Goal: Information Seeking & Learning: Learn about a topic

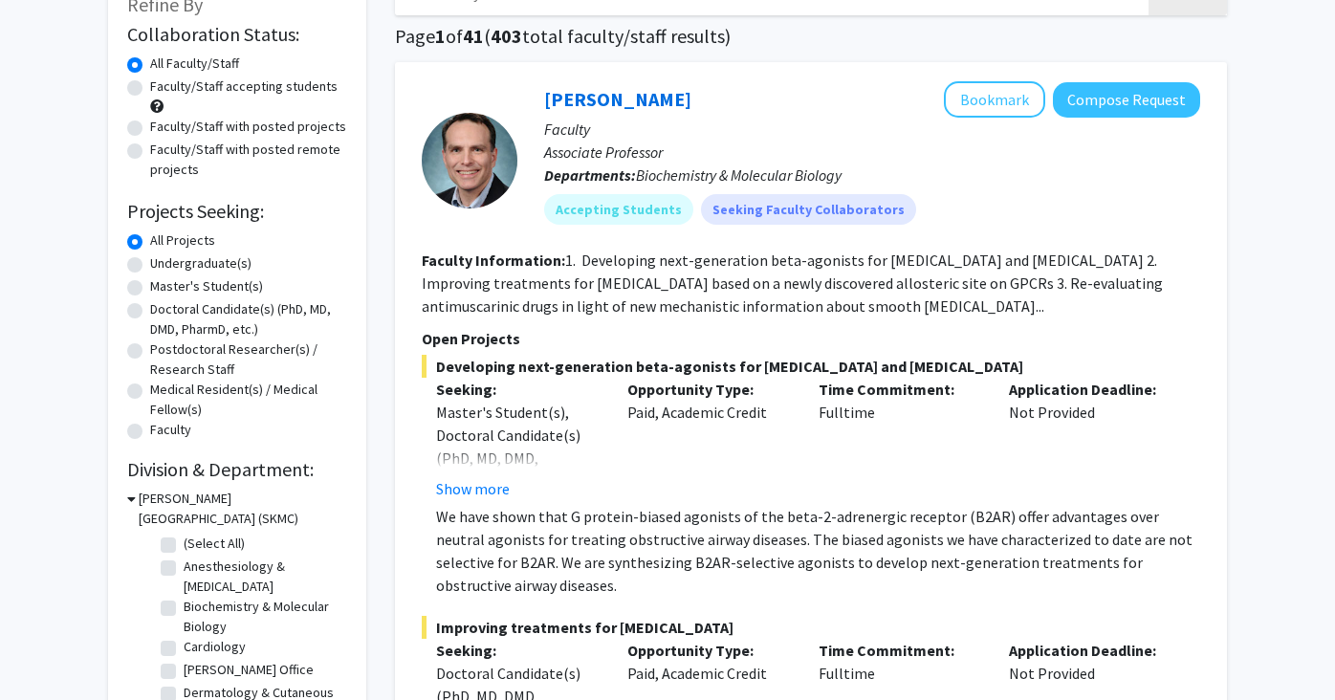
scroll to position [136, 0]
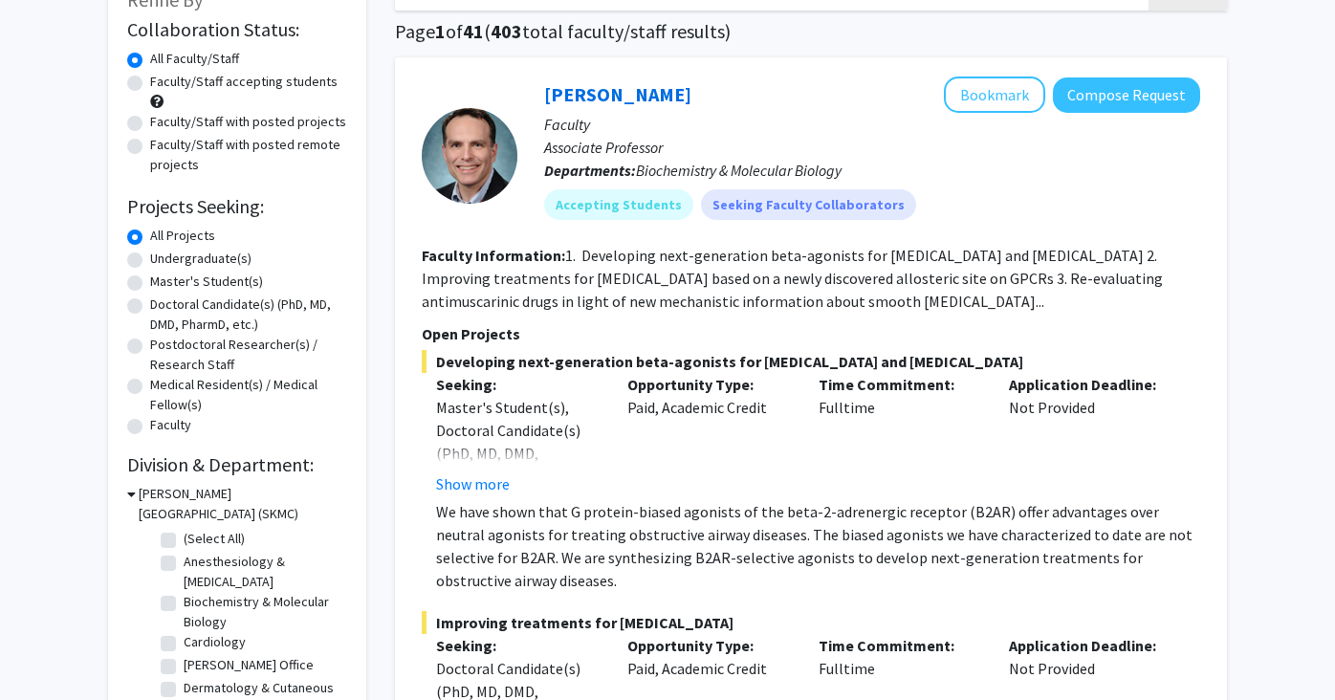
click at [150, 307] on label "Doctoral Candidate(s) (PhD, MD, DMD, PharmD, etc.)" at bounding box center [248, 315] width 197 height 40
click at [150, 307] on input "Doctoral Candidate(s) (PhD, MD, DMD, PharmD, etc.)" at bounding box center [156, 301] width 12 height 12
radio input "true"
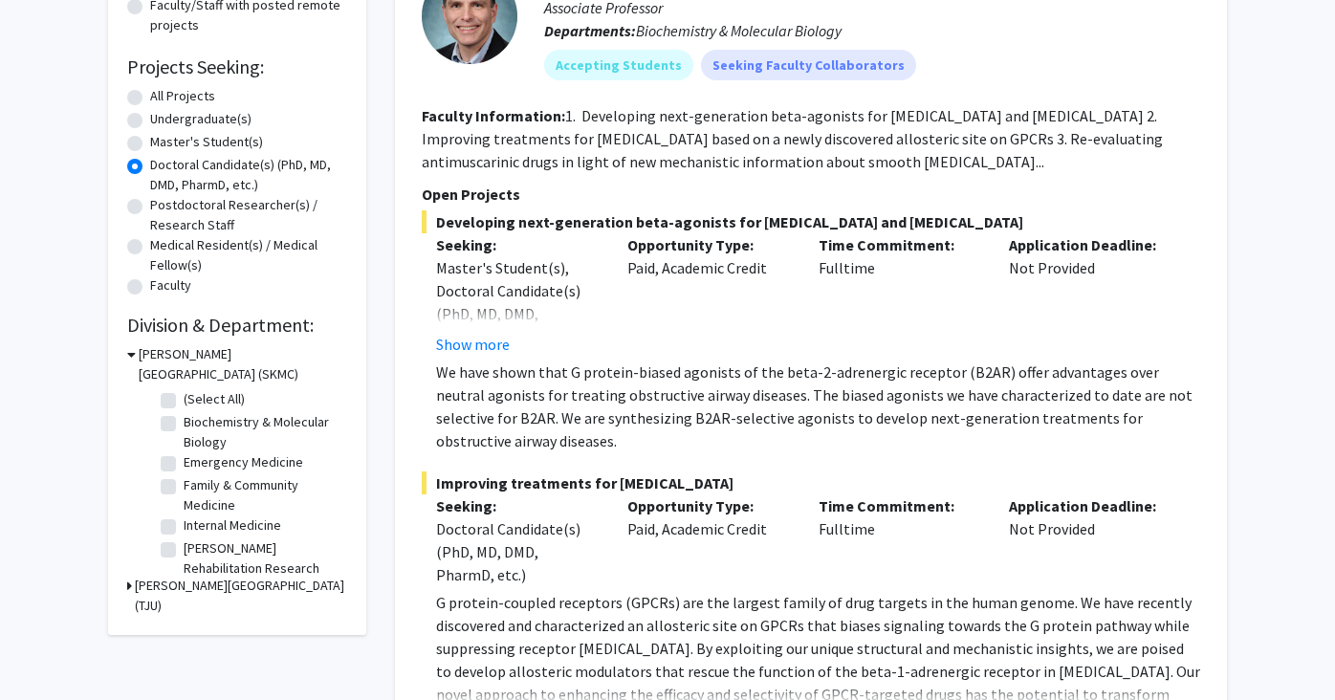
click at [184, 399] on label "(Select All)" at bounding box center [214, 399] width 61 height 20
click at [184, 399] on input "(Select All)" at bounding box center [190, 395] width 12 height 12
checkbox input "true"
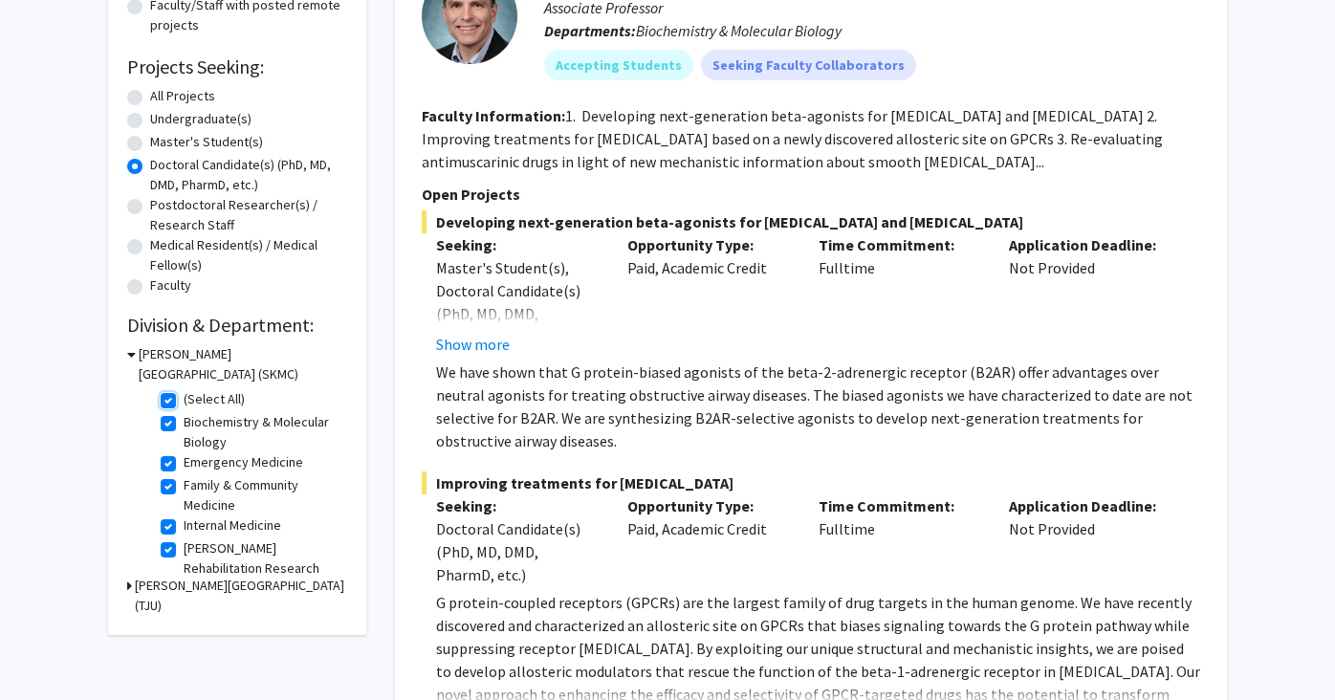
checkbox input "true"
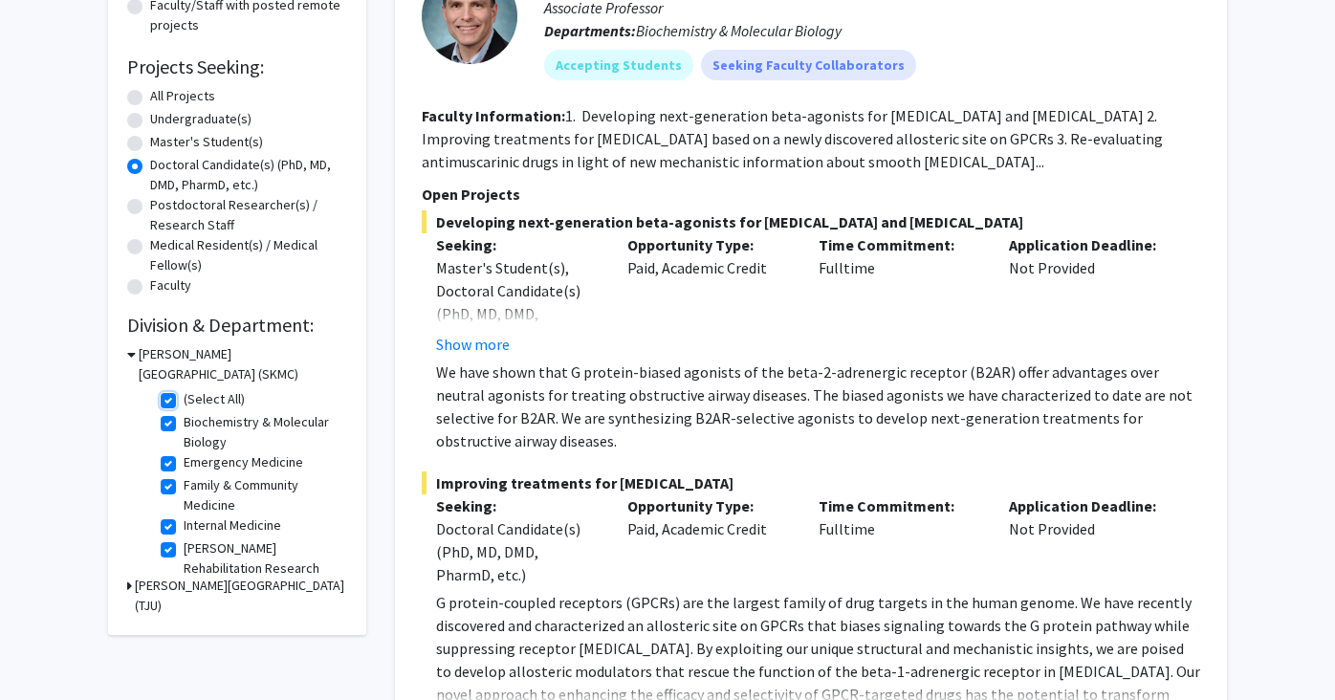
checkbox input "true"
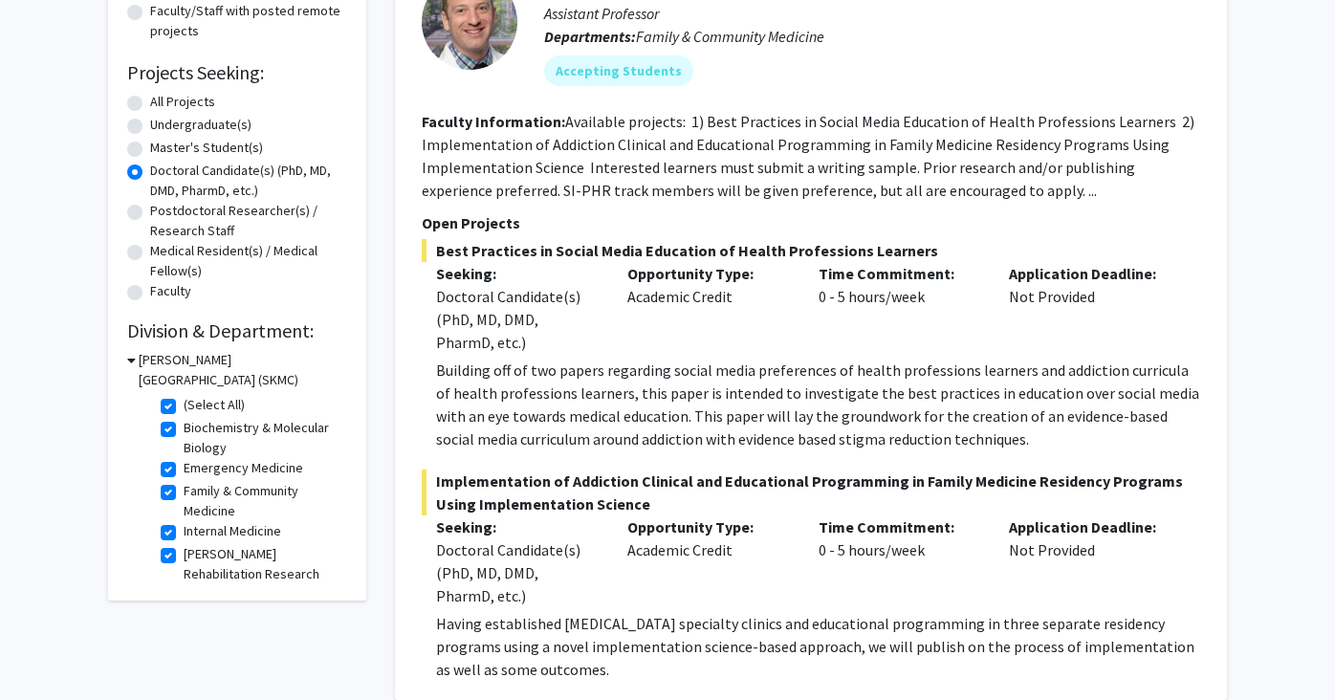
scroll to position [277, 0]
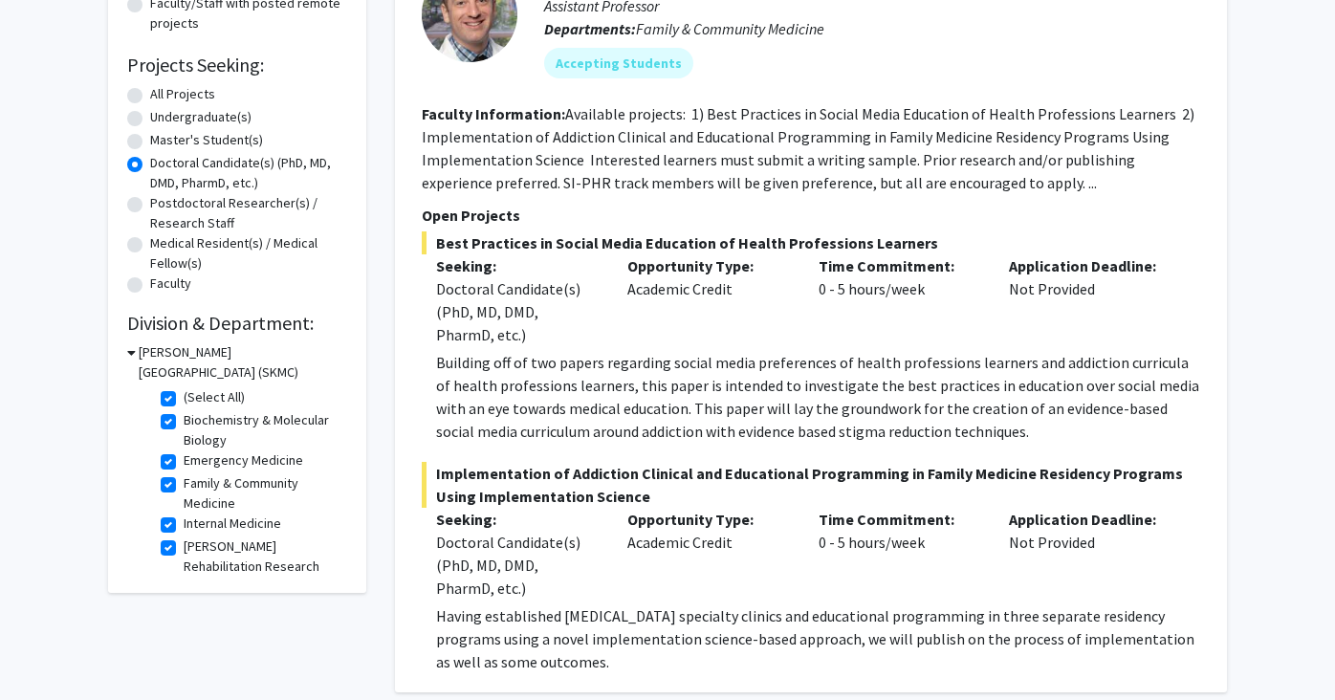
click at [184, 402] on label "(Select All)" at bounding box center [214, 397] width 61 height 20
click at [184, 400] on input "(Select All)" at bounding box center [190, 393] width 12 height 12
checkbox input "false"
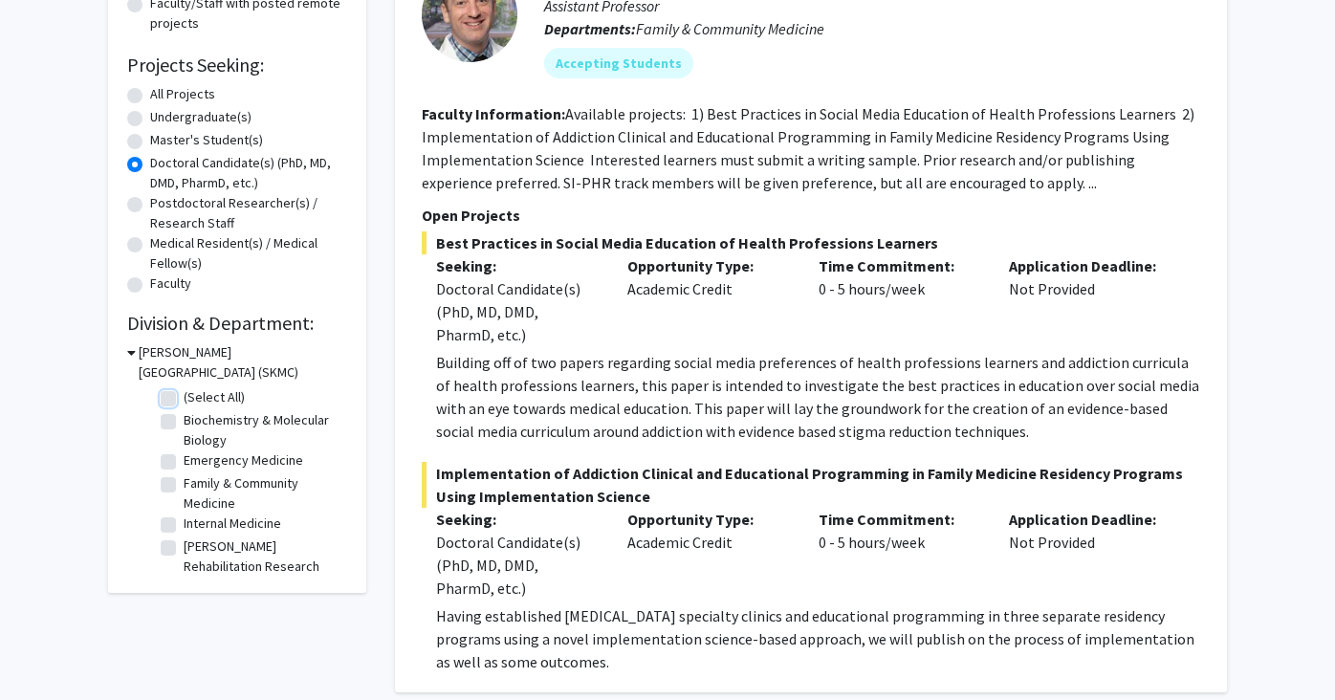
checkbox input "false"
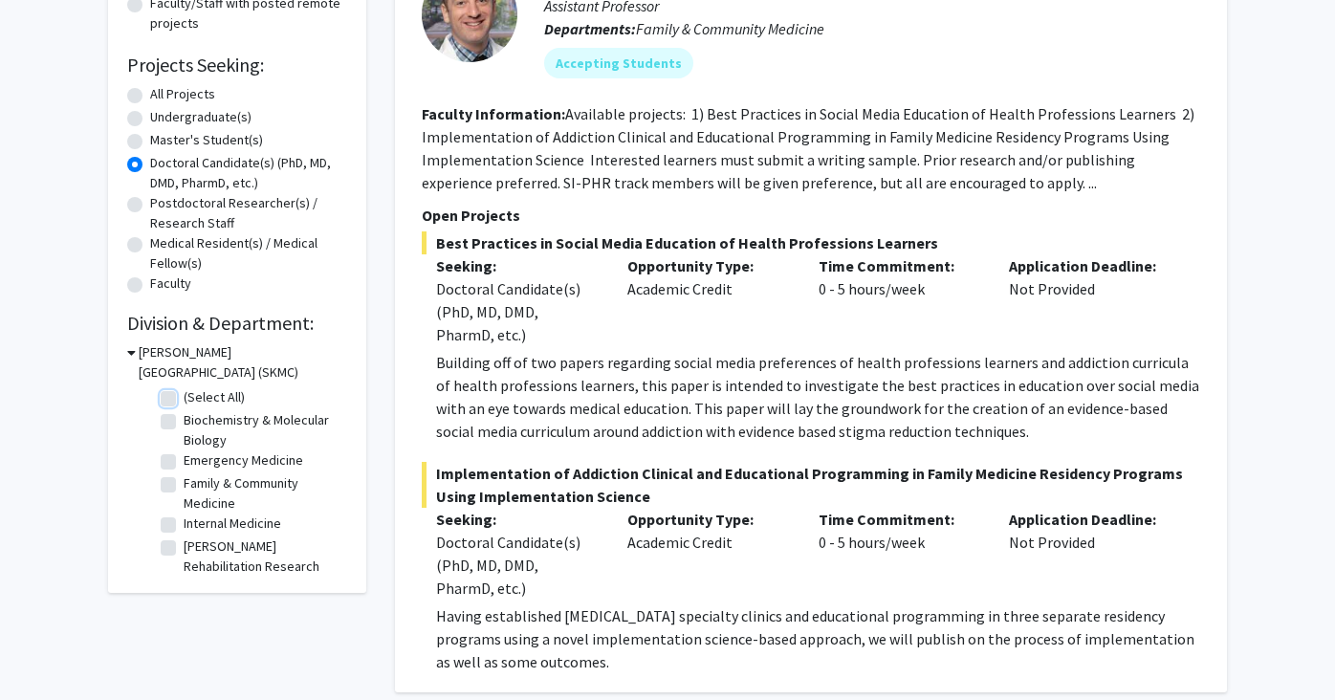
checkbox input "false"
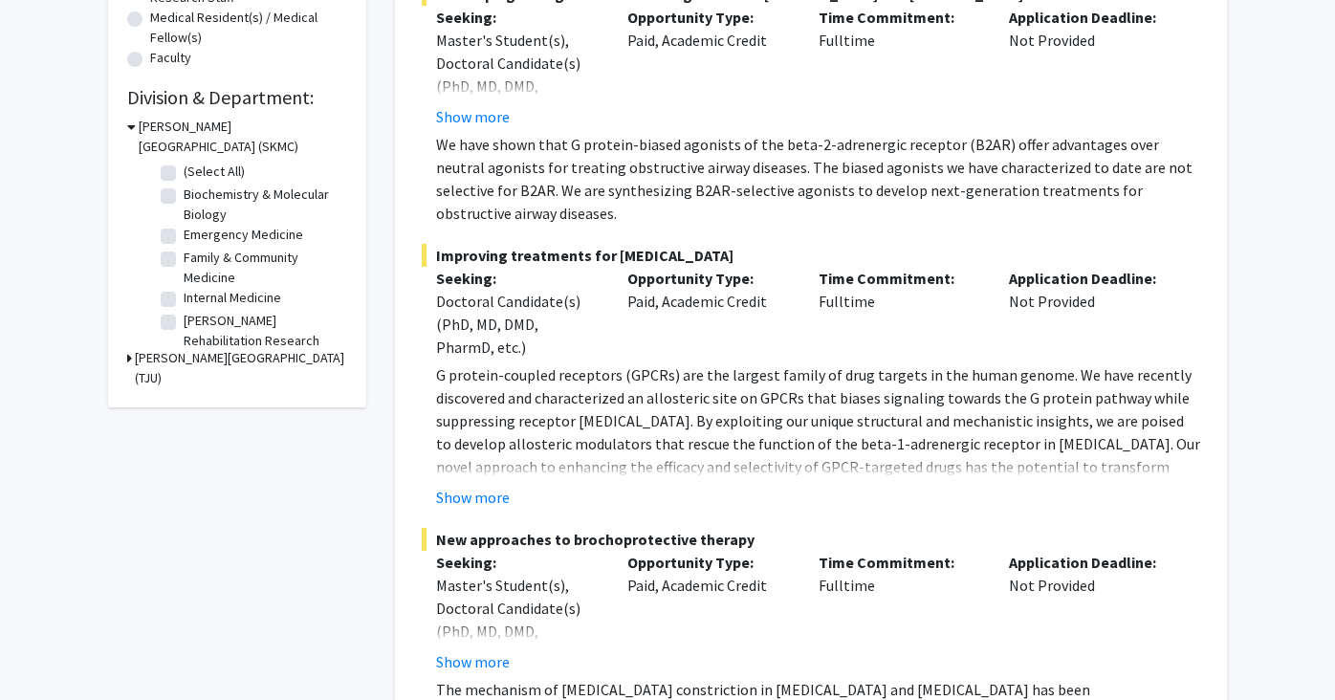
scroll to position [509, 0]
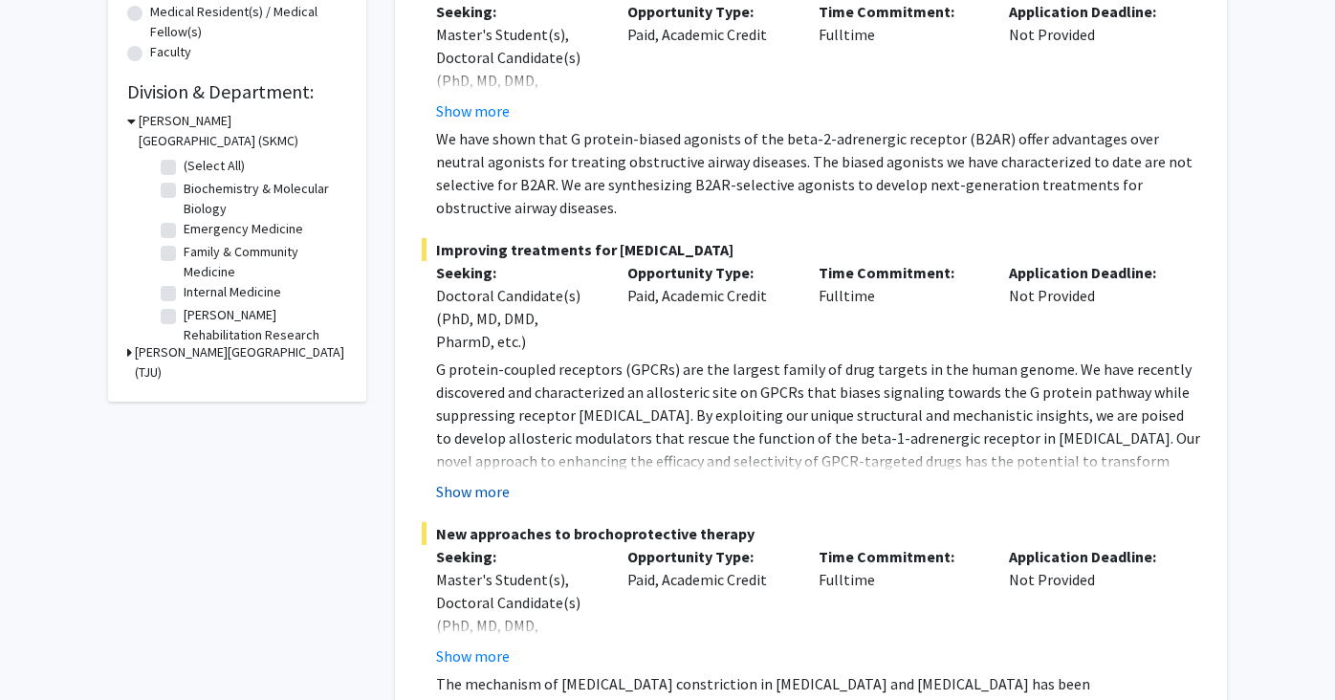
click at [488, 490] on button "Show more" at bounding box center [473, 491] width 74 height 23
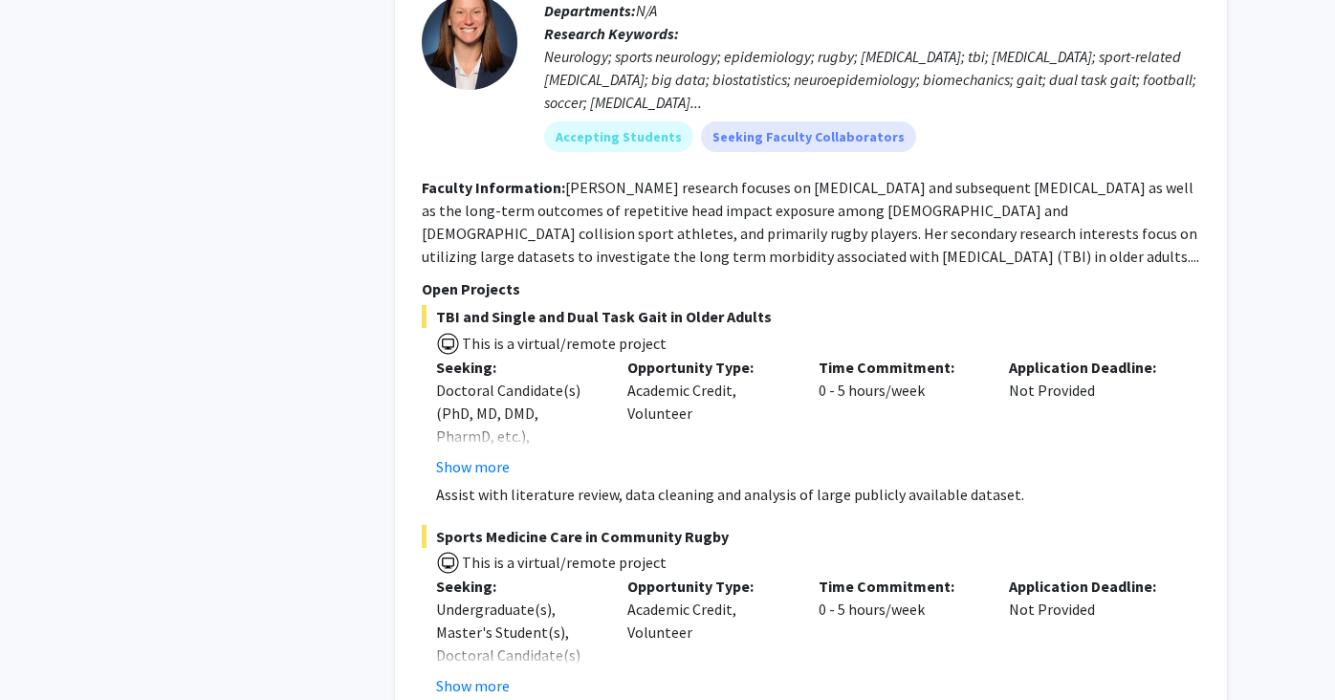
scroll to position [1465, 0]
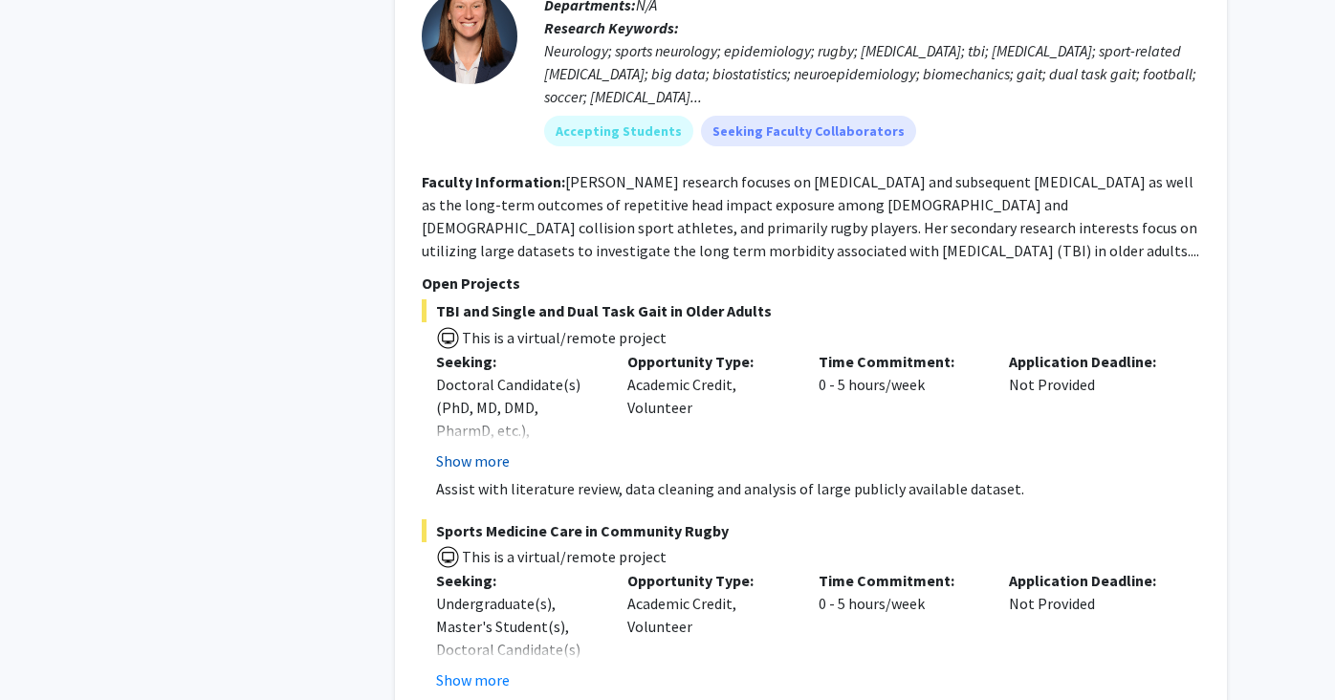
click at [484, 461] on button "Show more" at bounding box center [473, 460] width 74 height 23
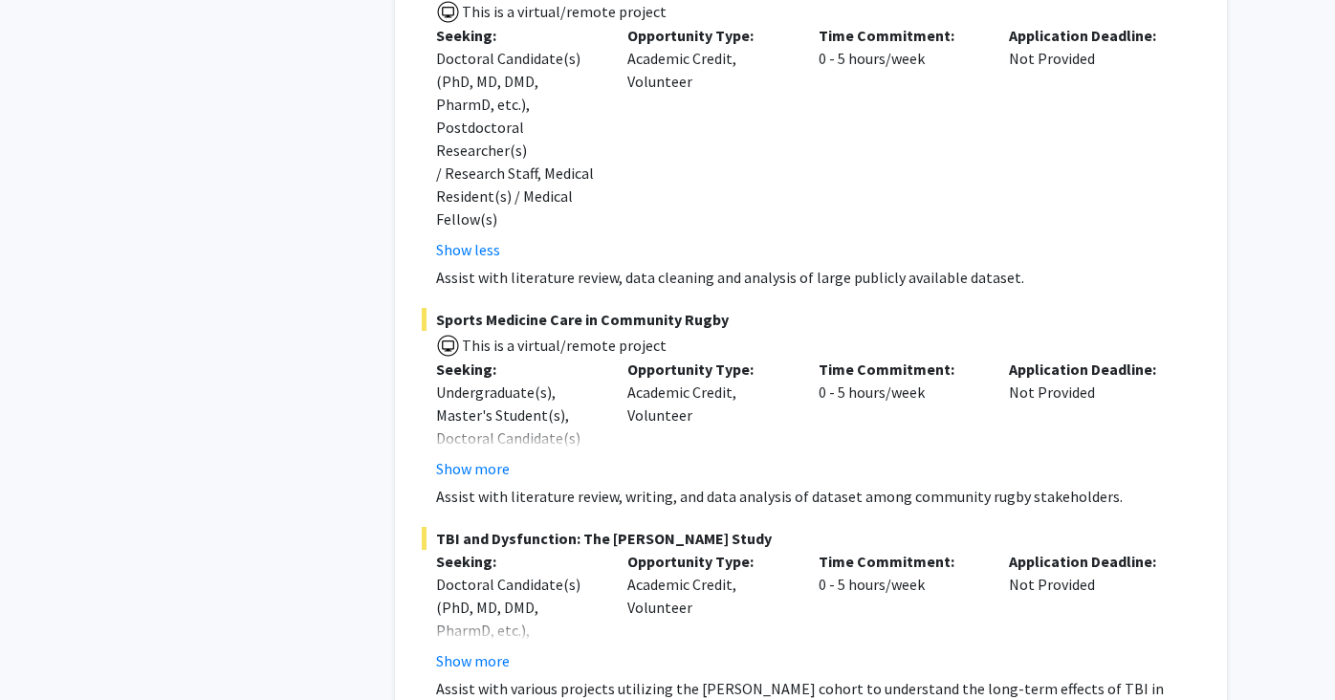
scroll to position [1801, 0]
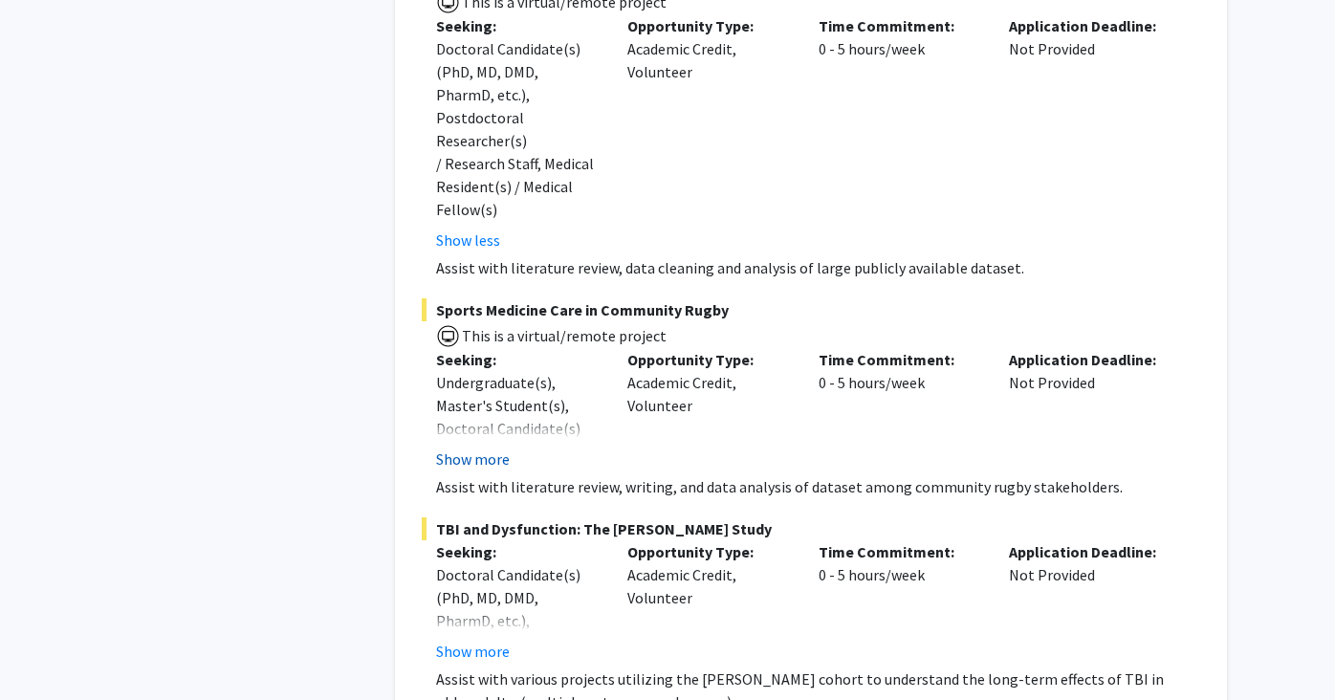
click at [483, 448] on button "Show more" at bounding box center [473, 459] width 74 height 23
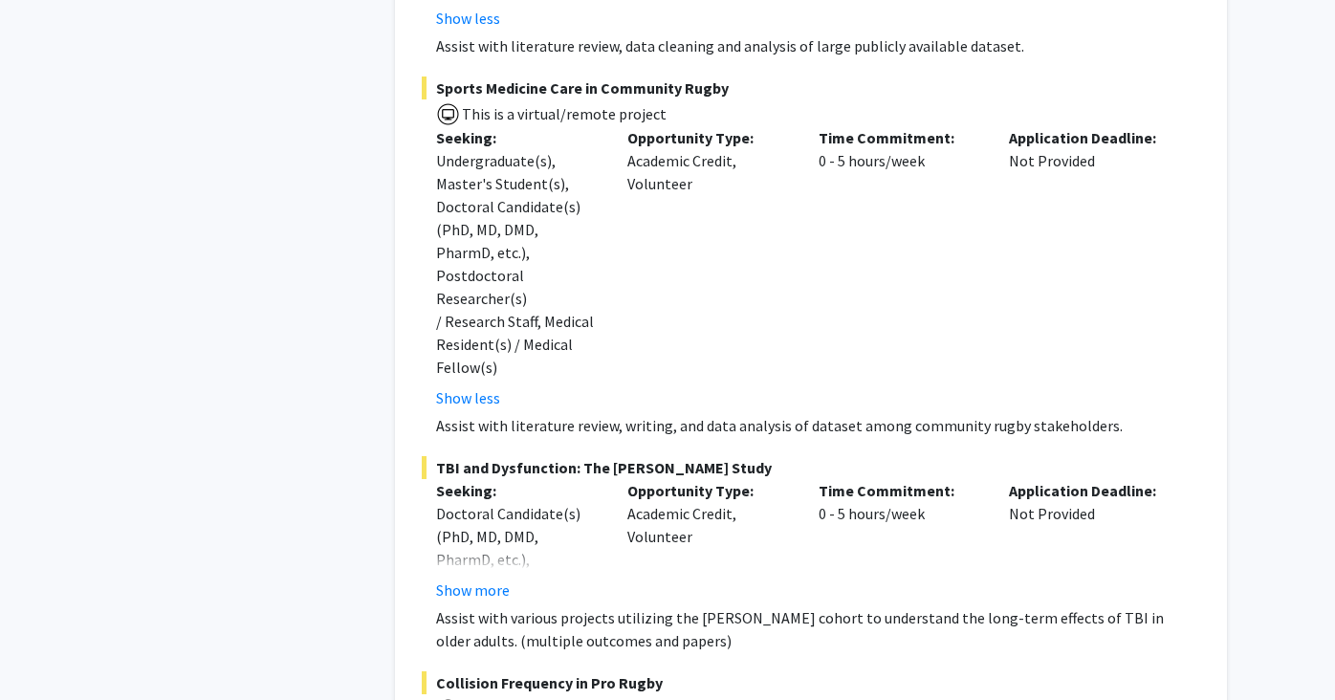
scroll to position [2024, 0]
click at [480, 578] on button "Show more" at bounding box center [473, 589] width 74 height 23
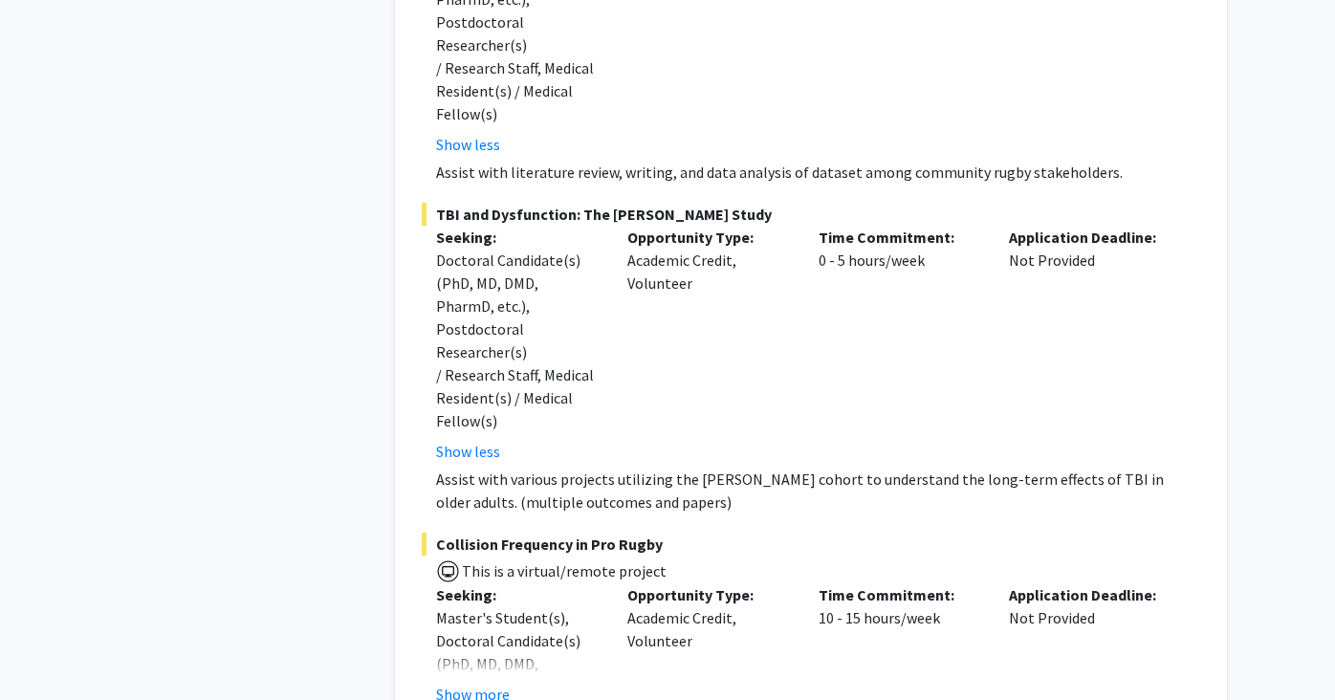
scroll to position [2283, 0]
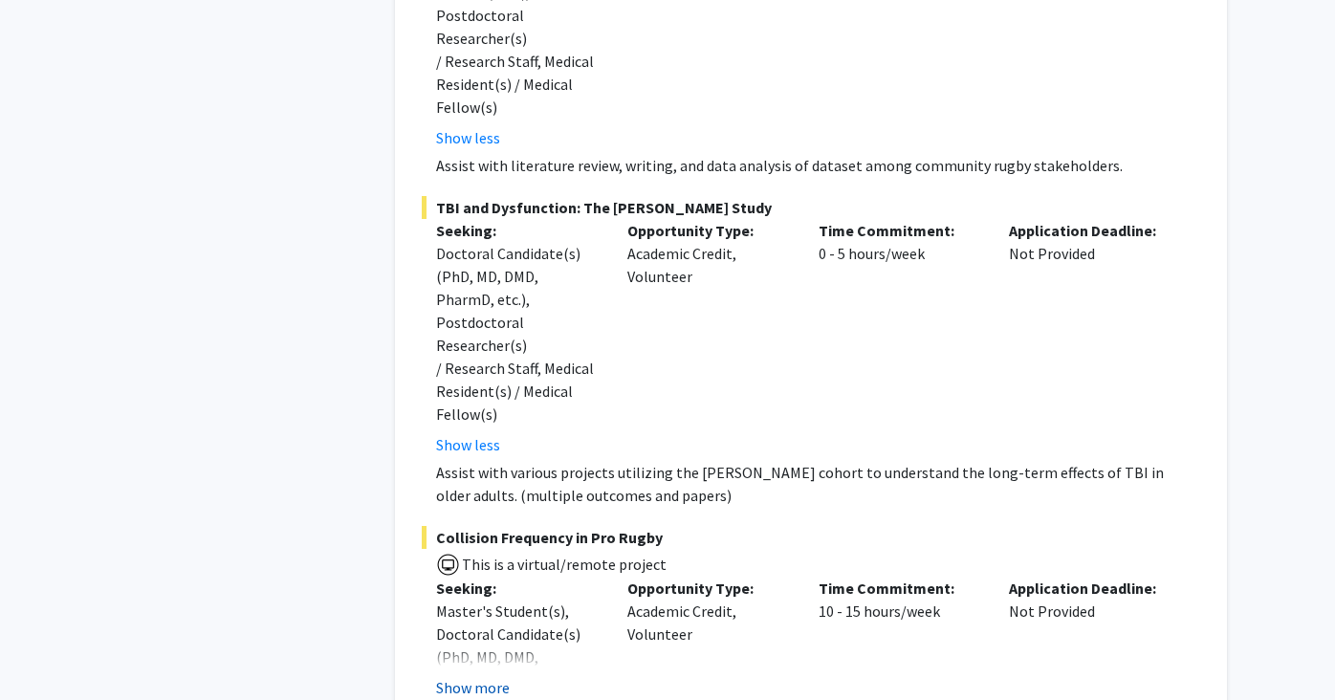
click at [489, 676] on button "Show more" at bounding box center [473, 687] width 74 height 23
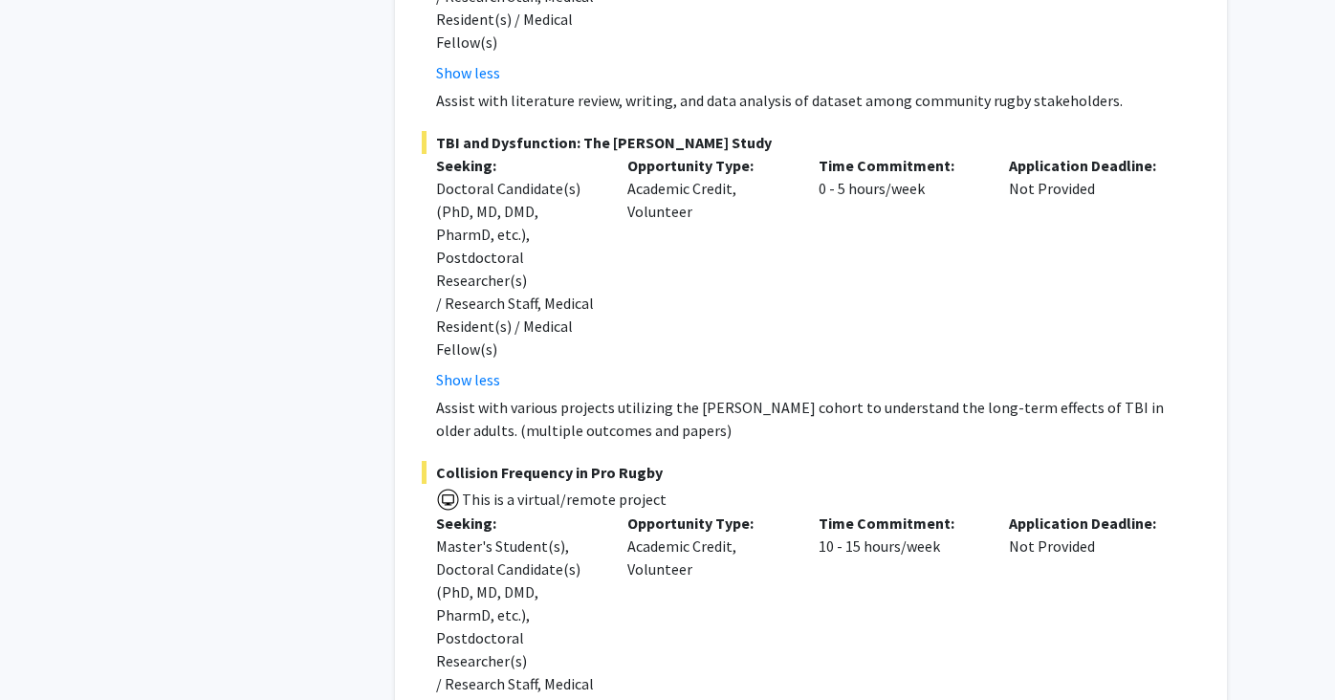
scroll to position [2373, 0]
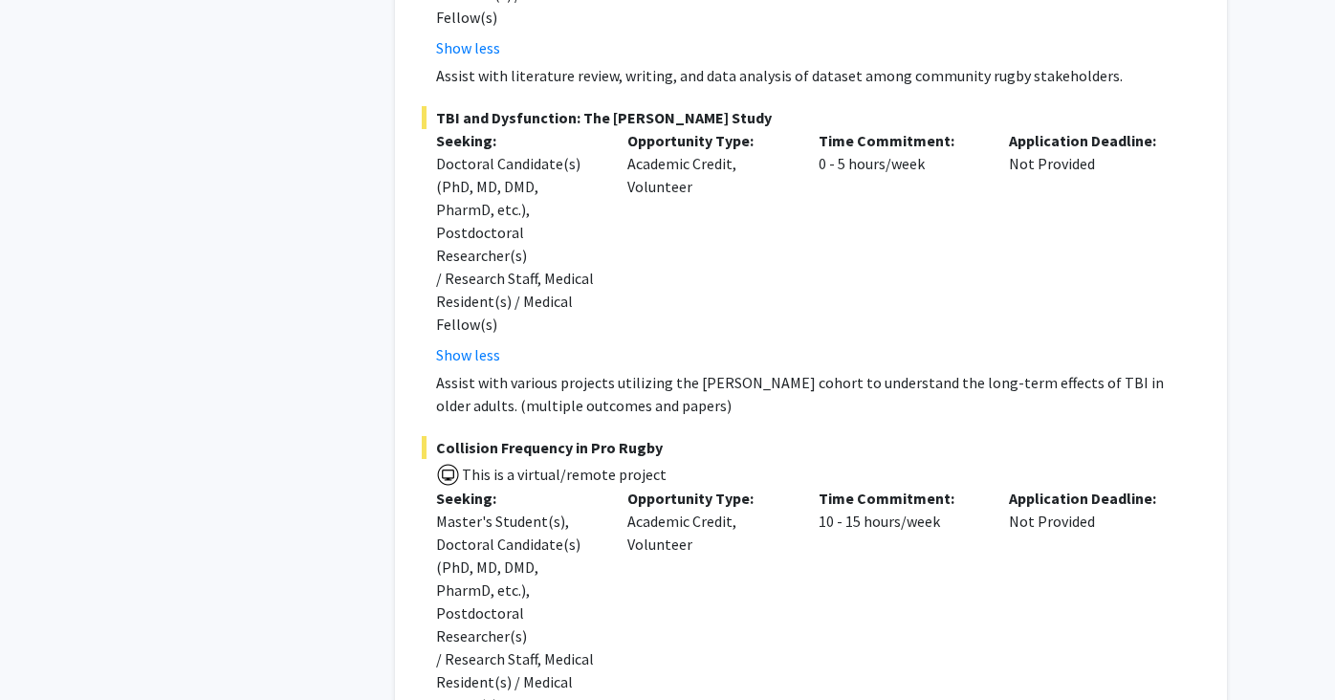
drag, startPoint x: 880, startPoint y: 578, endPoint x: 502, endPoint y: 585, distance: 377.8
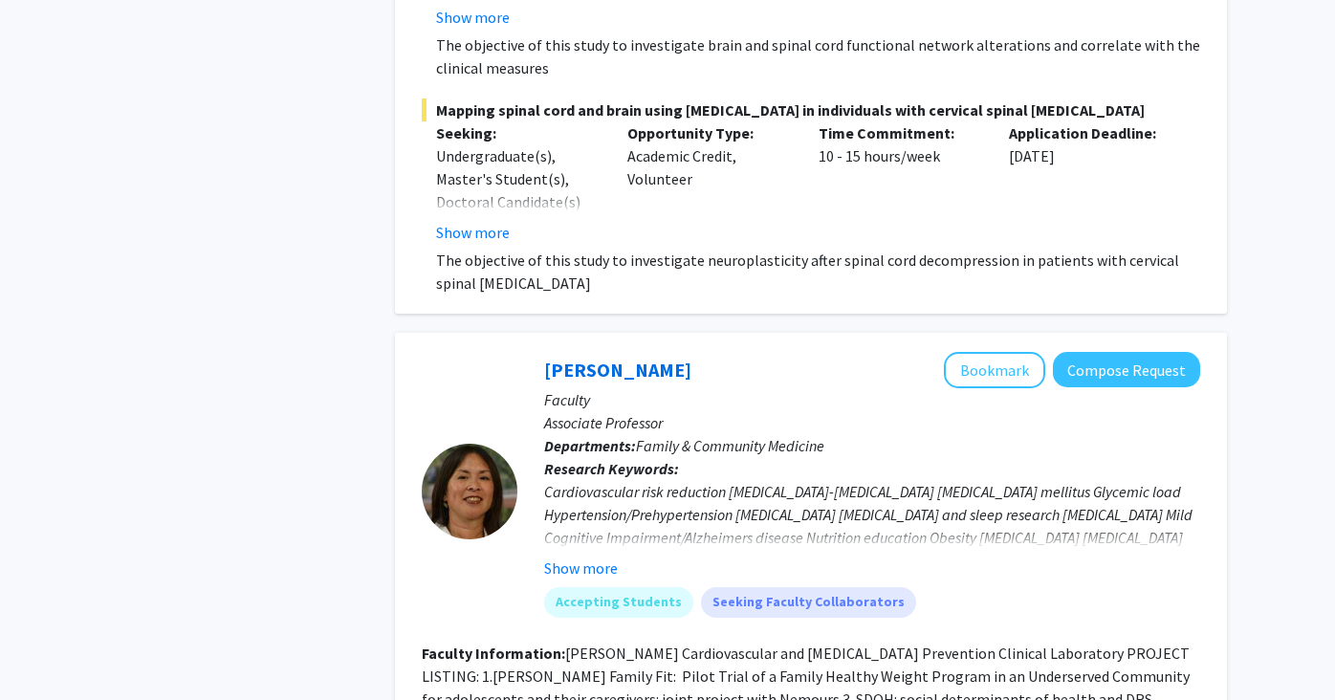
scroll to position [6627, 0]
click at [594, 556] on button "Show more" at bounding box center [581, 567] width 74 height 23
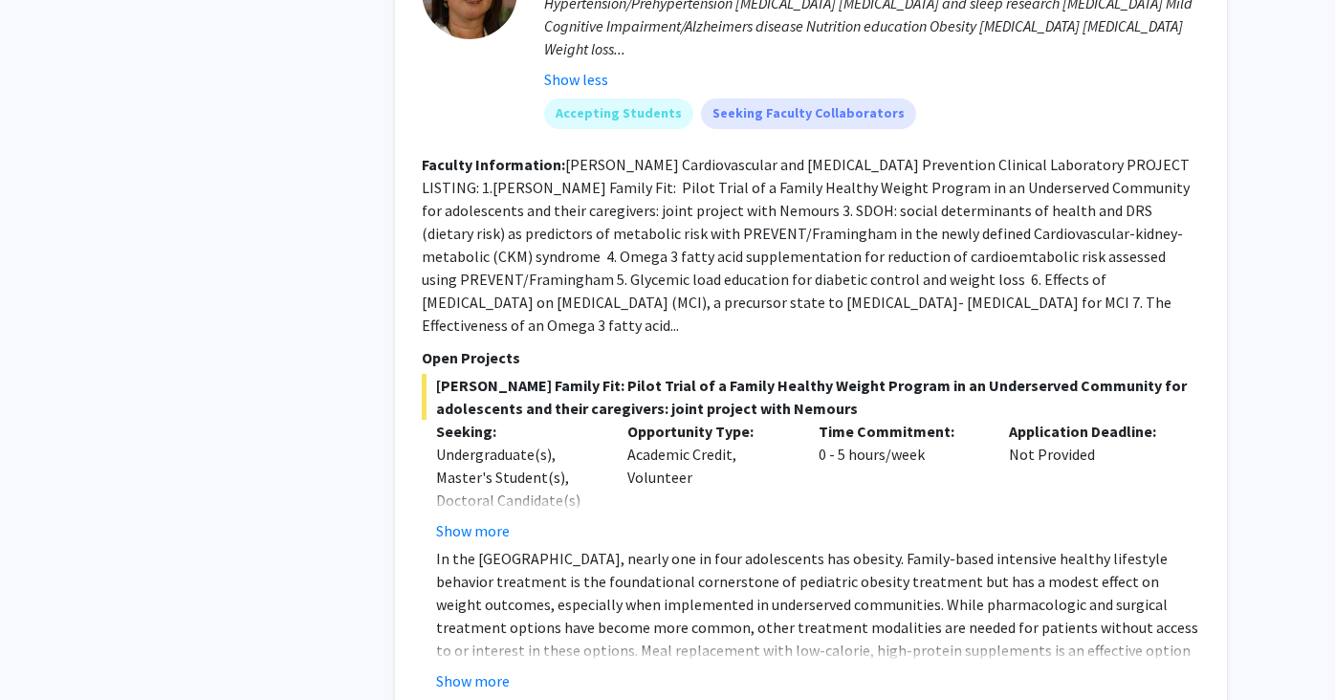
scroll to position [7161, 0]
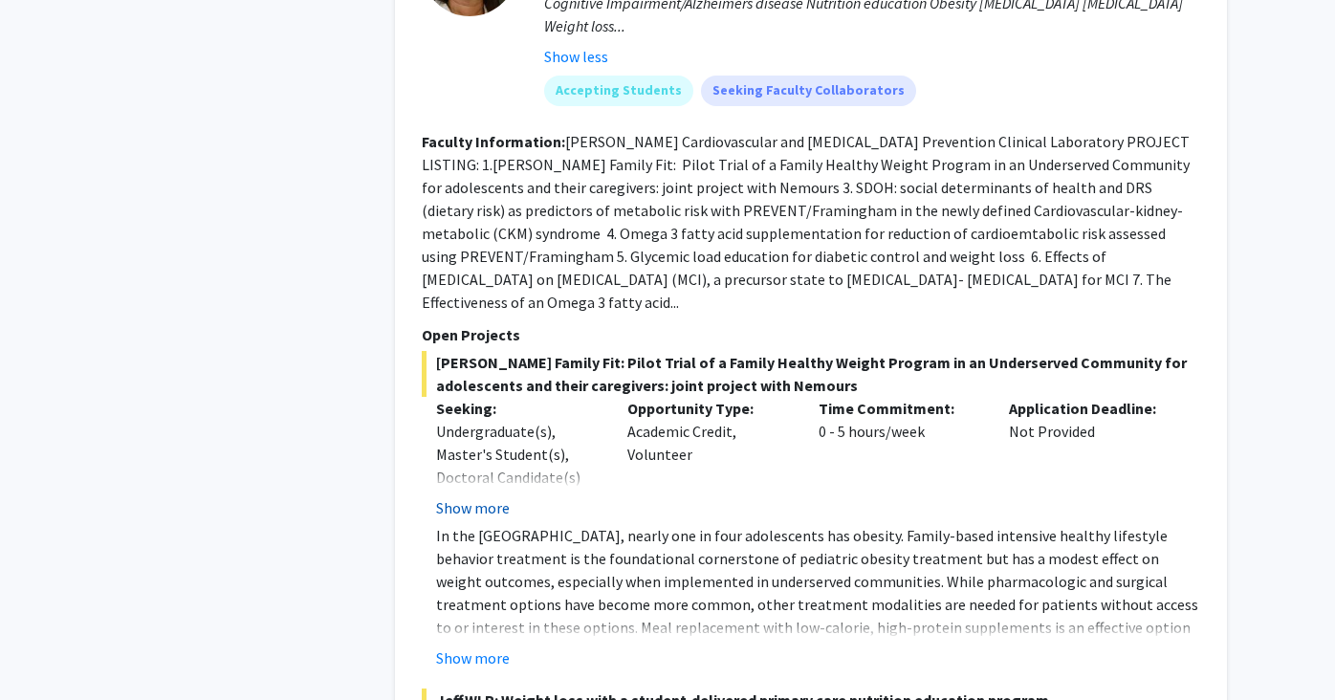
click at [476, 496] on button "Show more" at bounding box center [473, 507] width 74 height 23
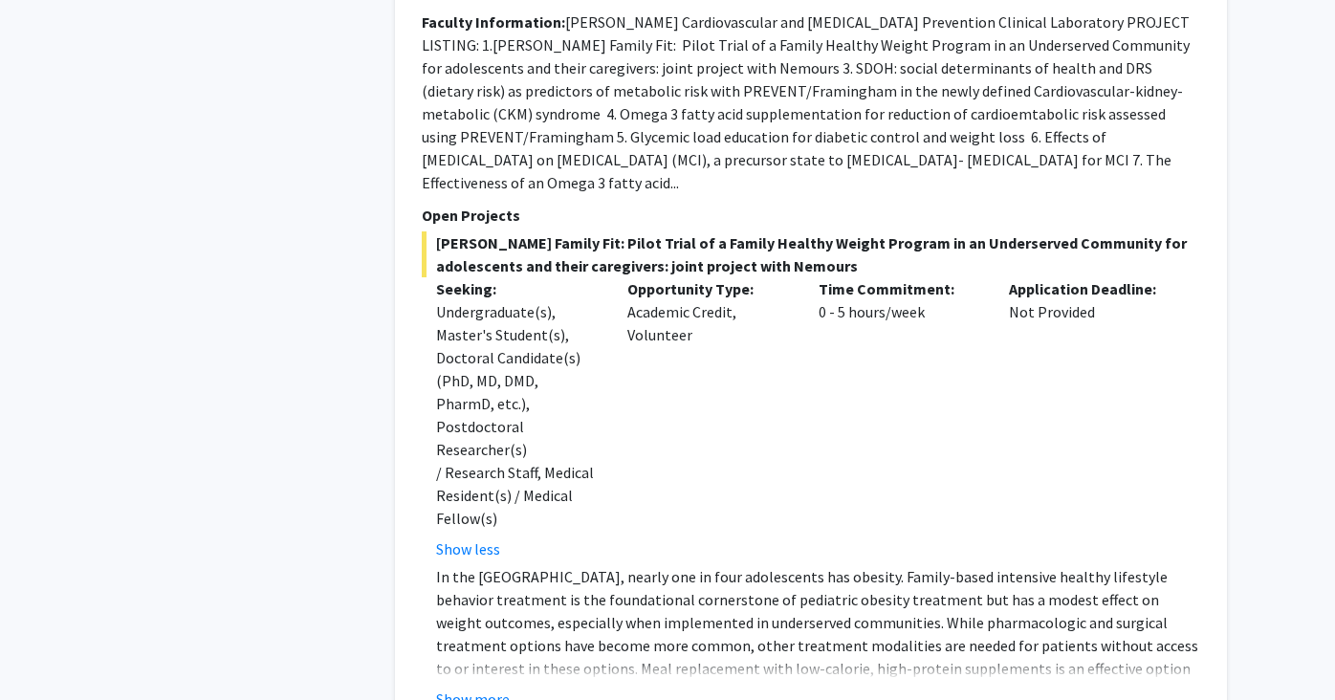
scroll to position [7292, 0]
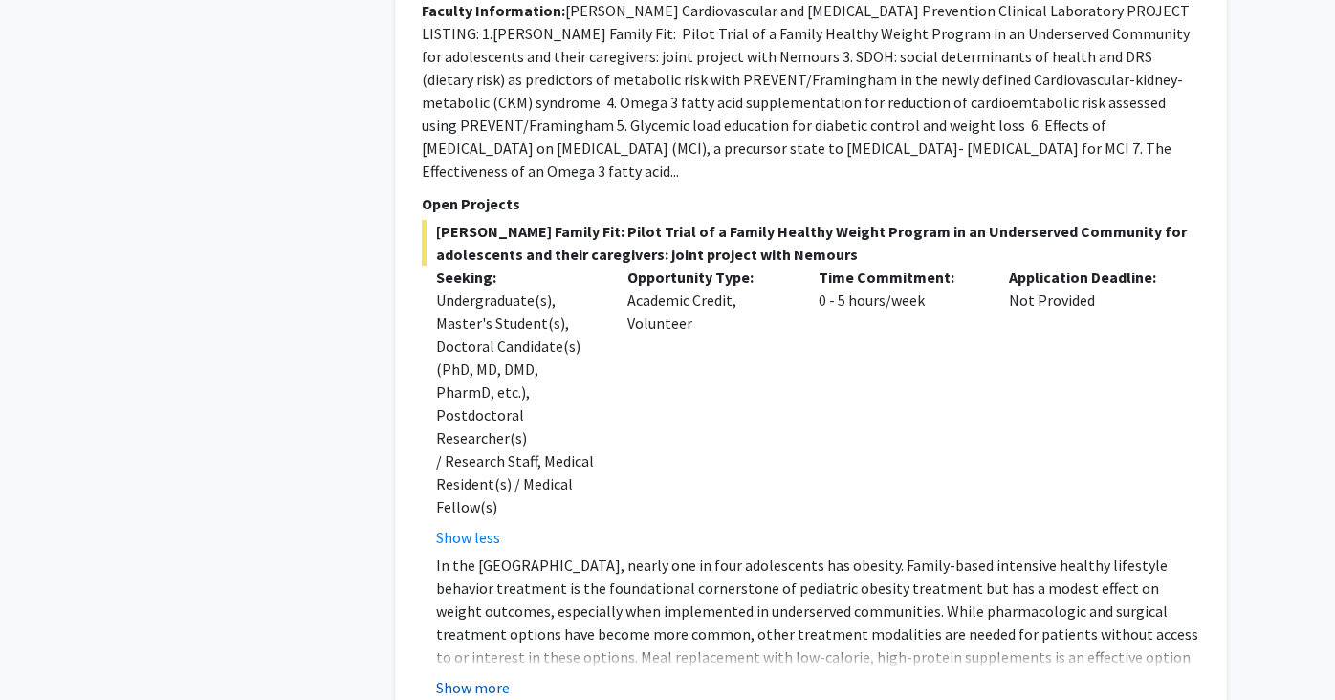
click at [478, 676] on button "Show more" at bounding box center [473, 687] width 74 height 23
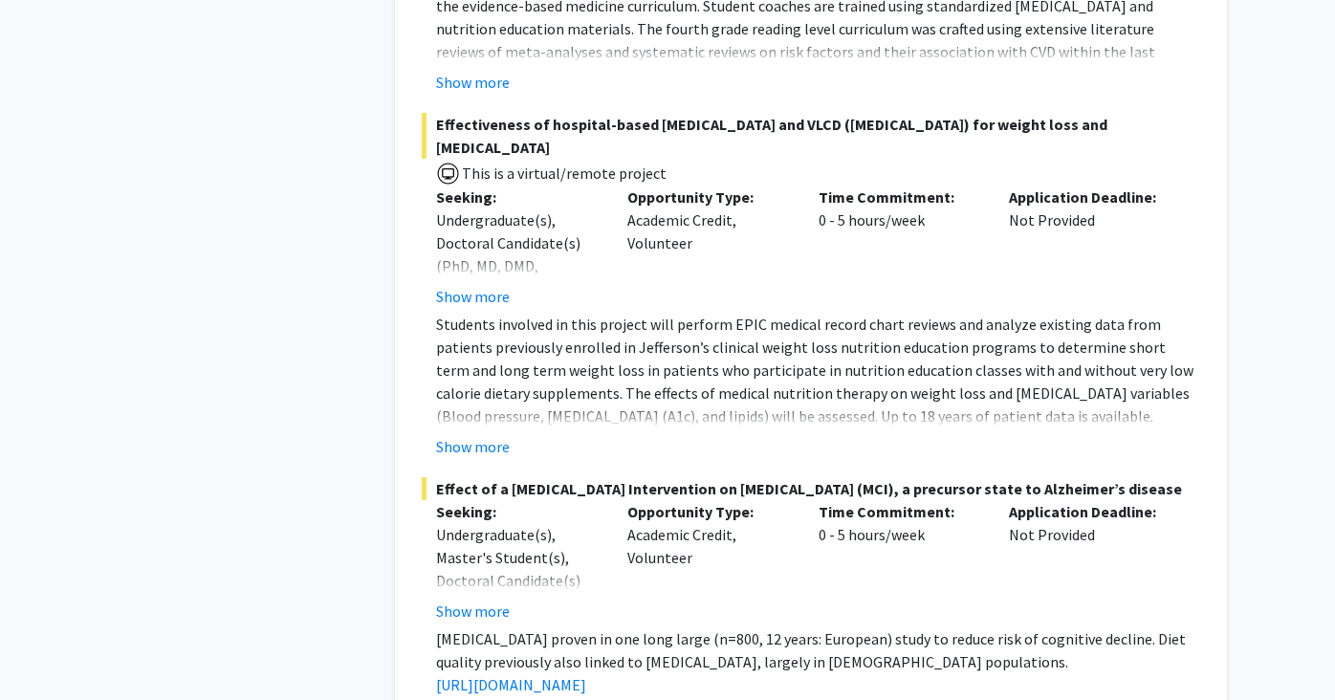
scroll to position [9281, 0]
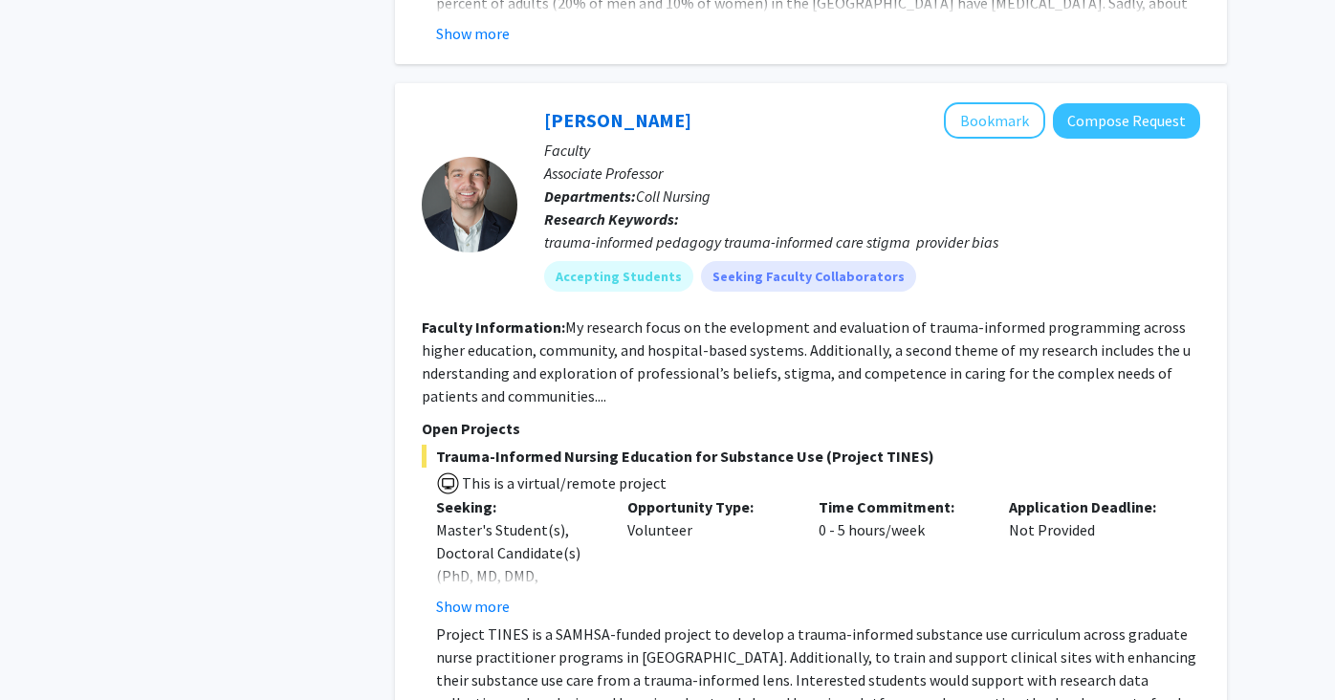
scroll to position [11112, 0]
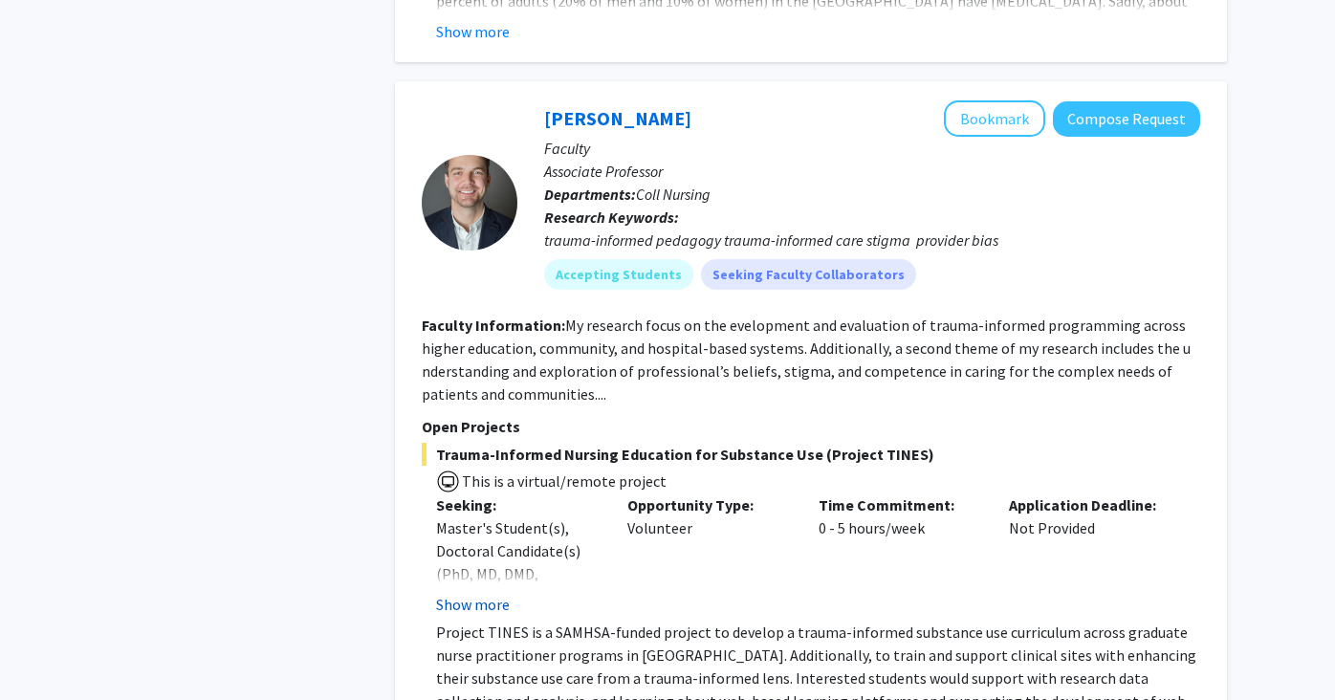
click at [481, 593] on button "Show more" at bounding box center [473, 604] width 74 height 23
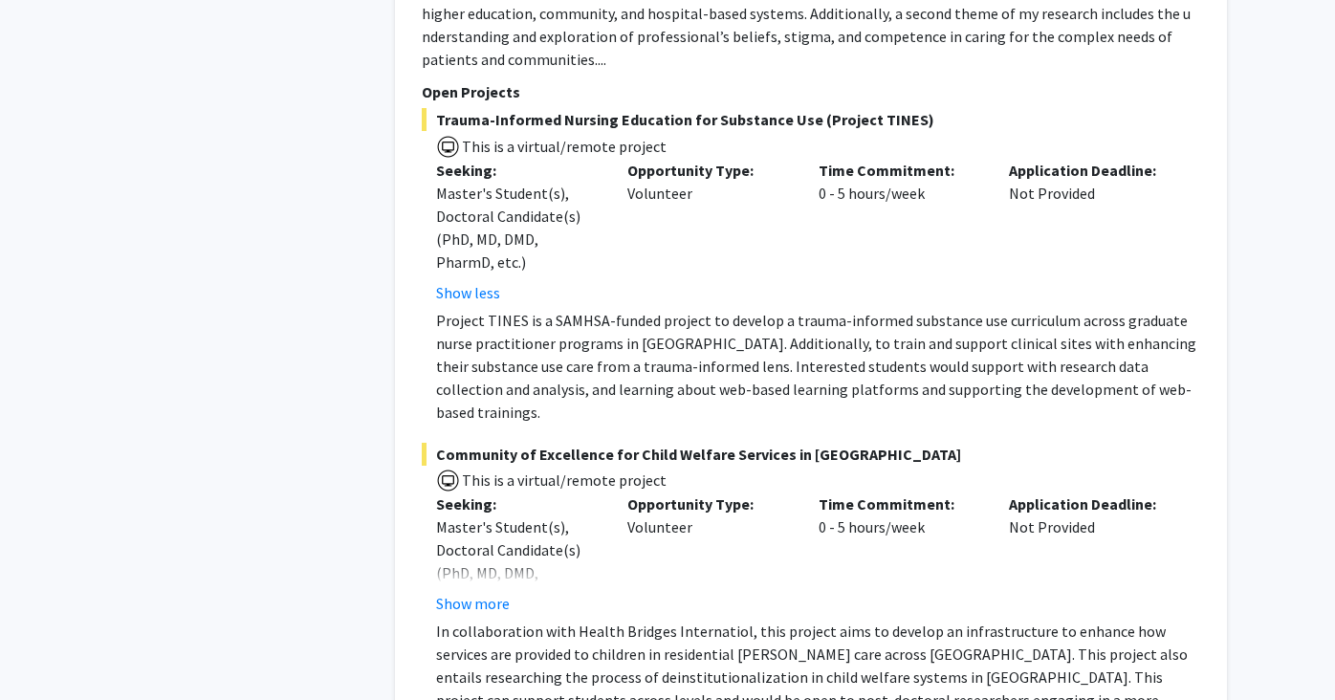
scroll to position [11448, 0]
click at [496, 591] on button "Show more" at bounding box center [473, 602] width 74 height 23
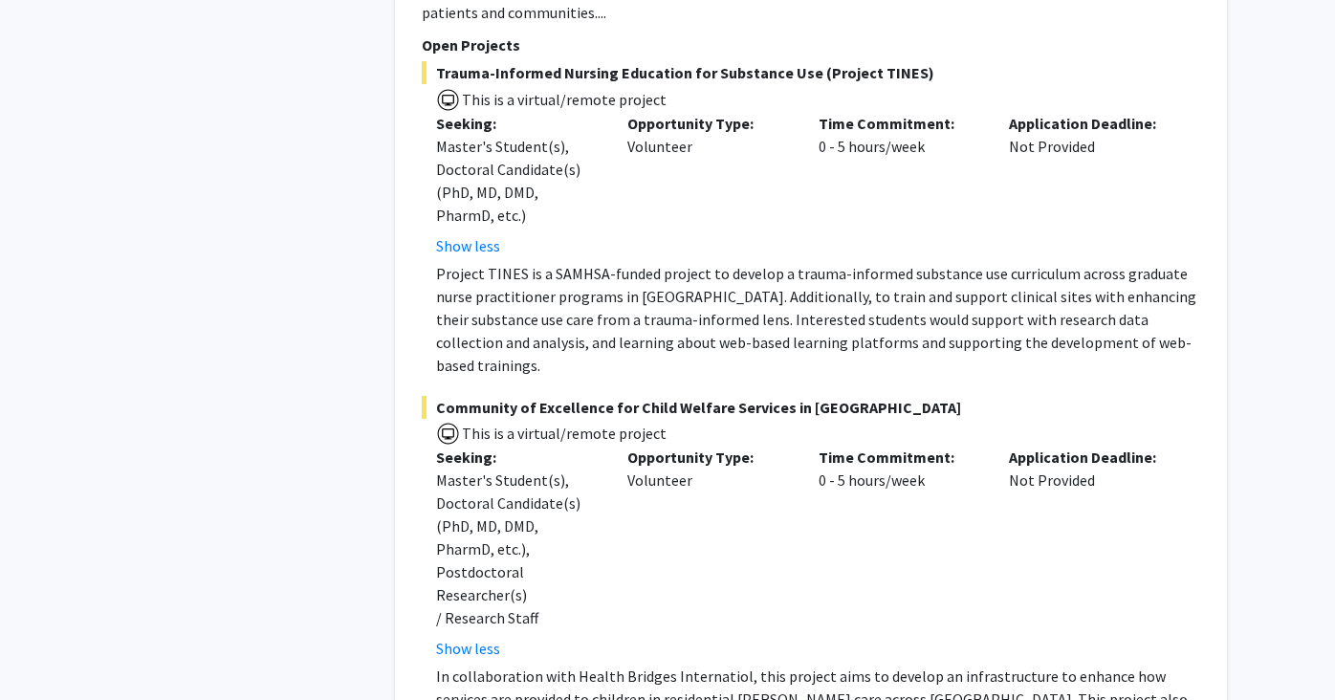
scroll to position [11498, 0]
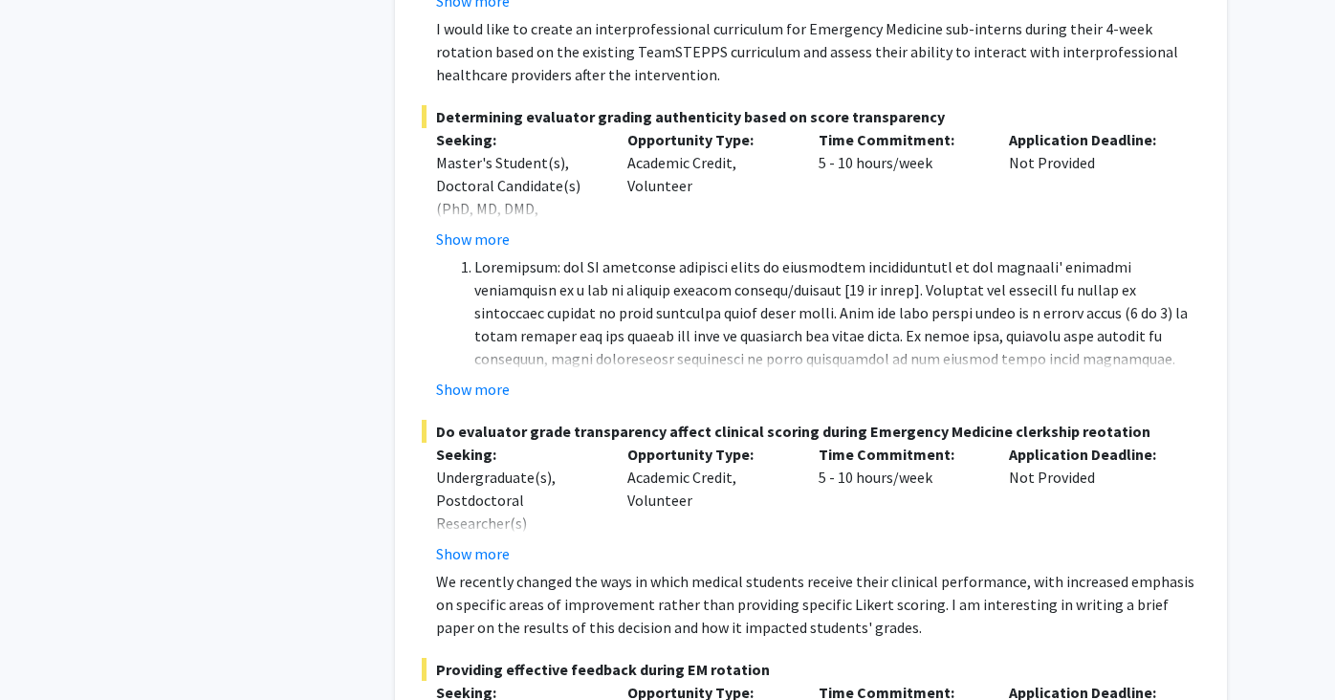
scroll to position [15339, 0]
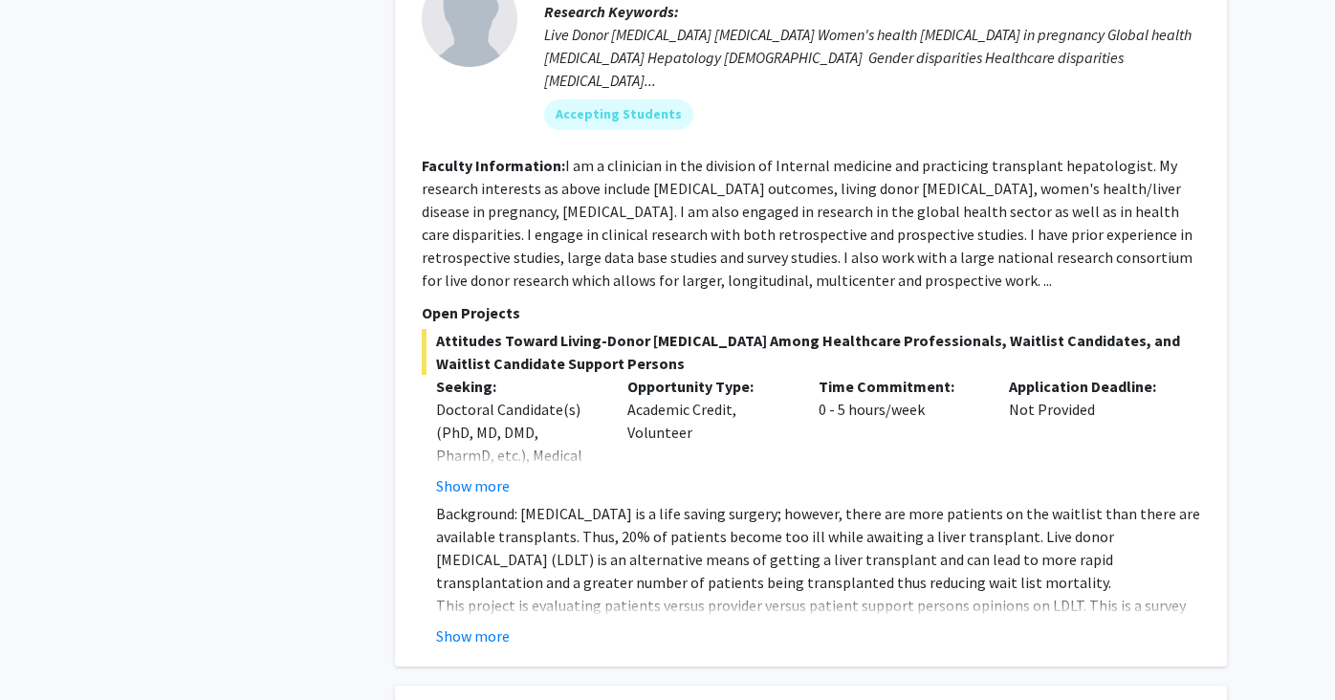
scroll to position [1616, 0]
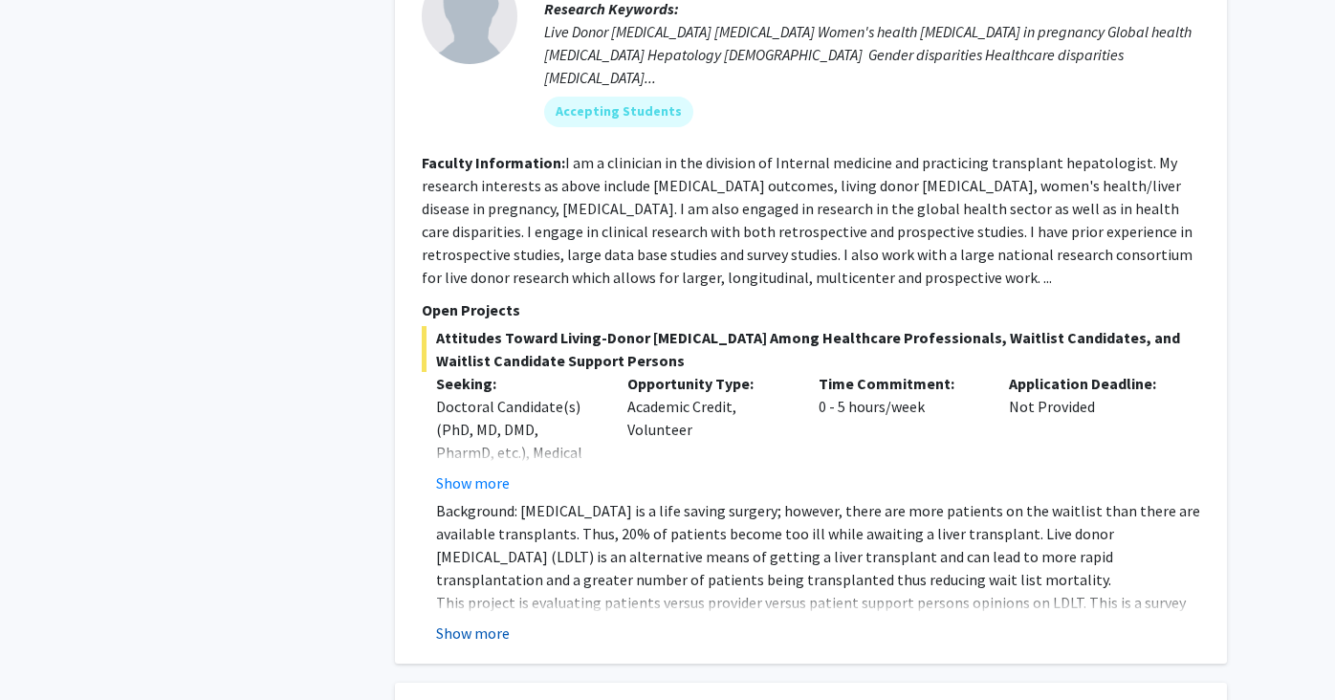
click at [489, 622] on button "Show more" at bounding box center [473, 633] width 74 height 23
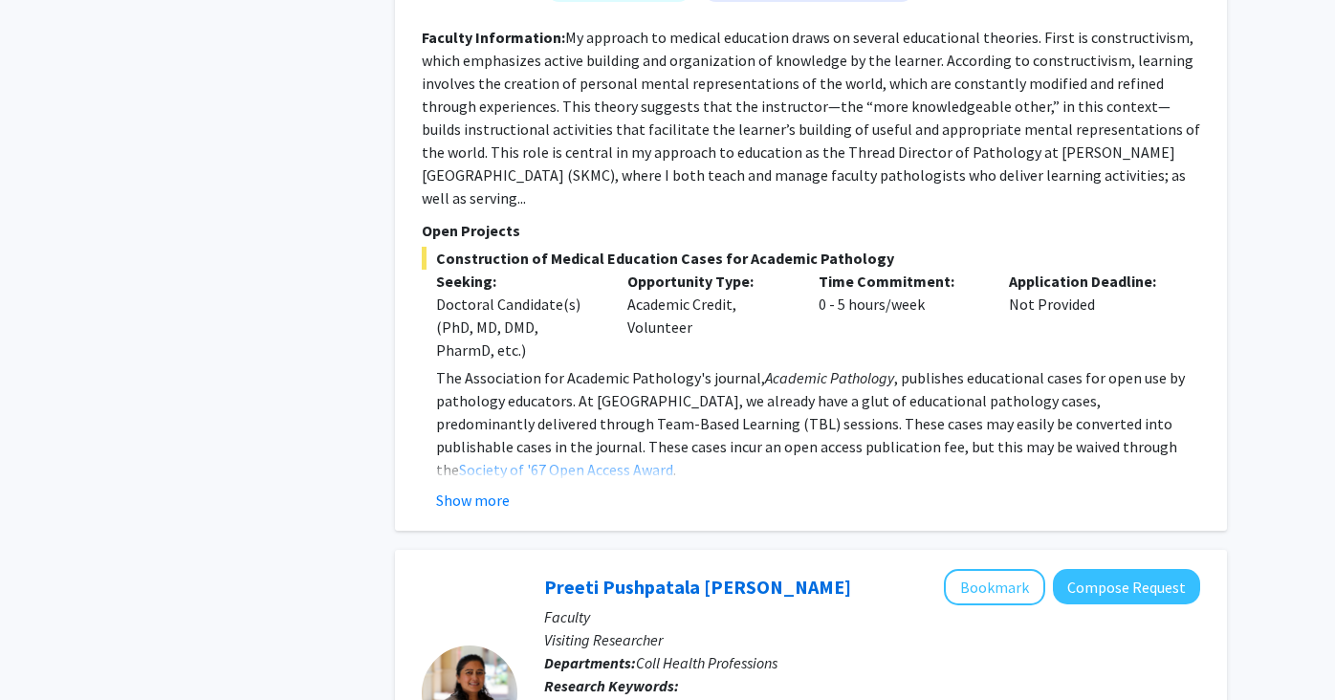
scroll to position [2809, 0]
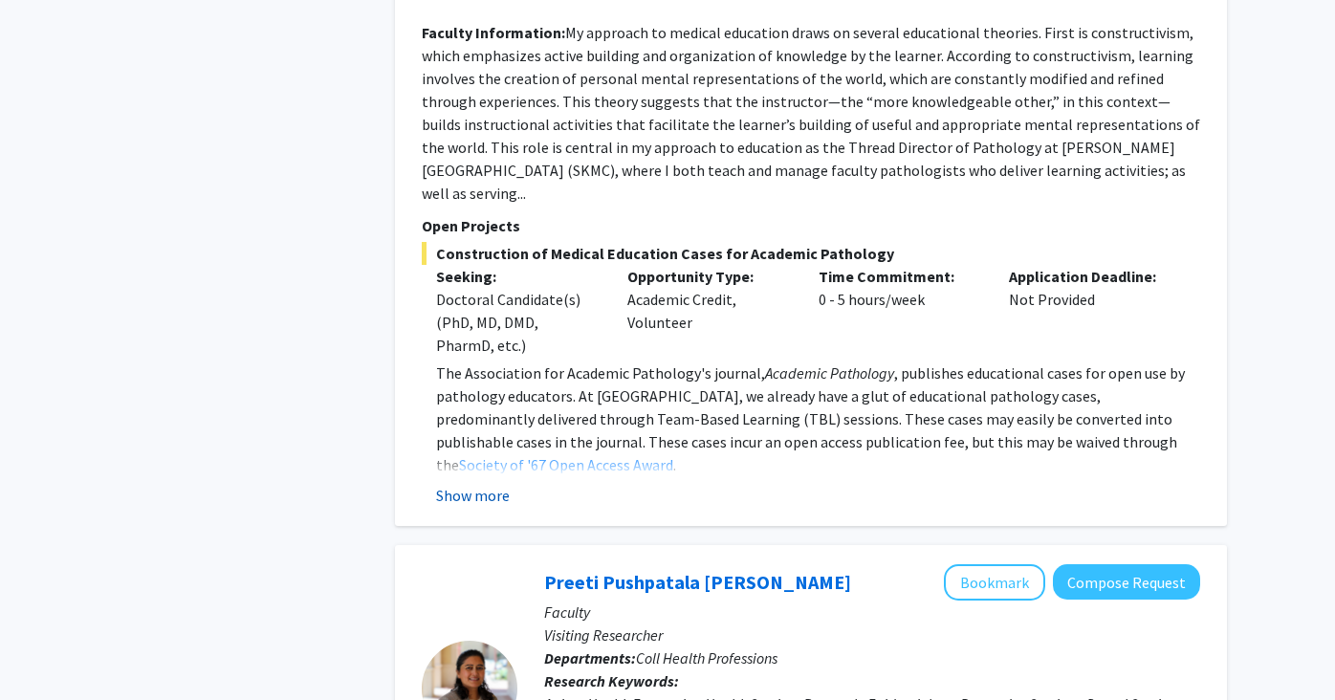
click at [458, 484] on button "Show more" at bounding box center [473, 495] width 74 height 23
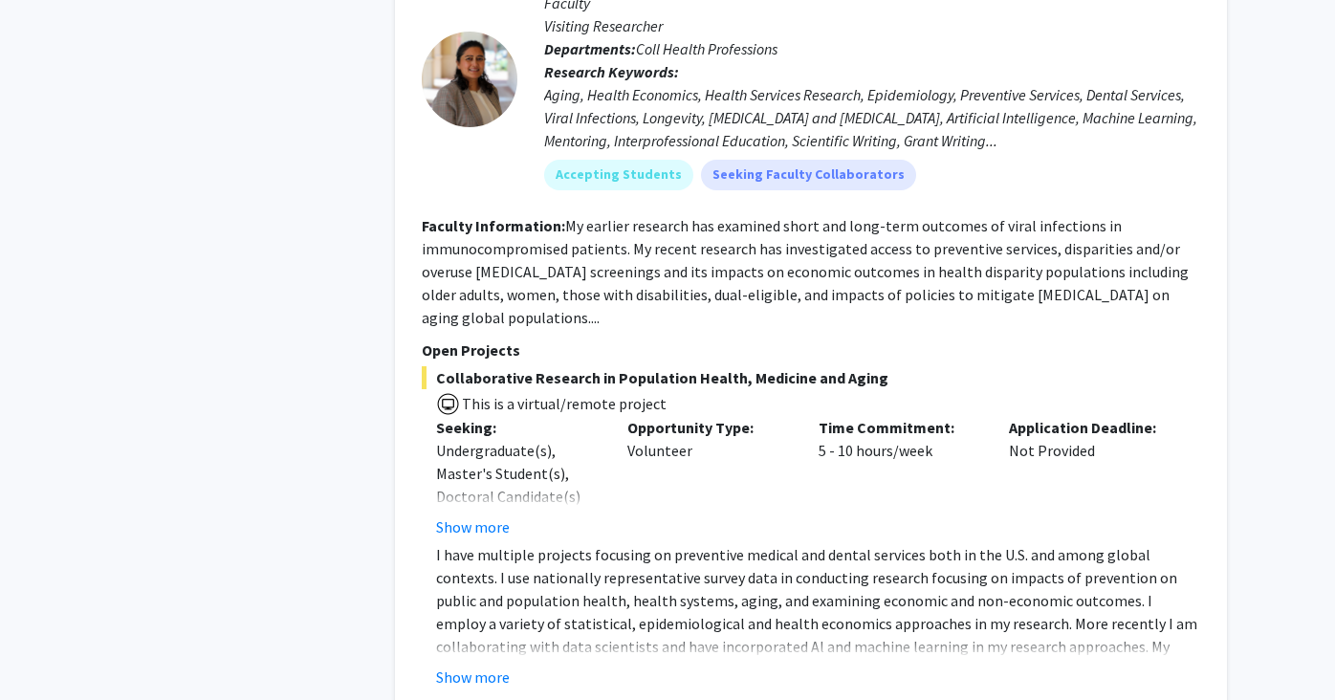
scroll to position [4199, 0]
click at [487, 665] on button "Show more" at bounding box center [473, 676] width 74 height 23
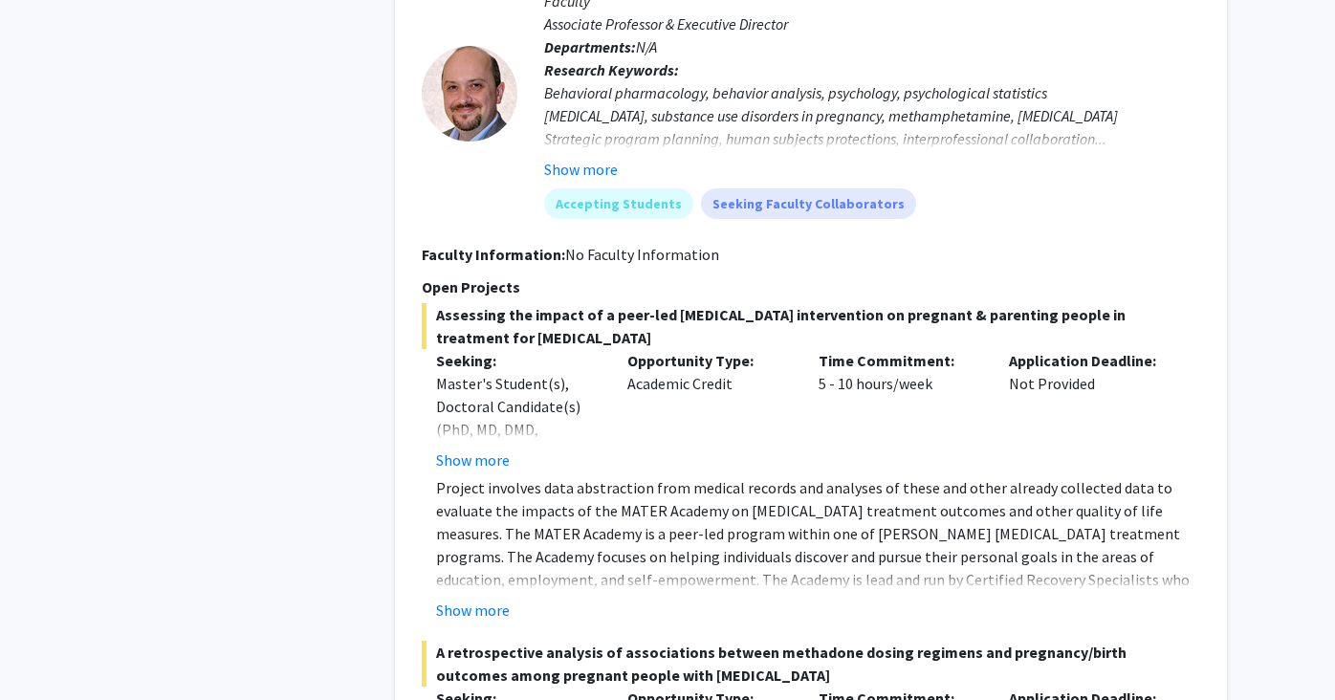
scroll to position [5137, 0]
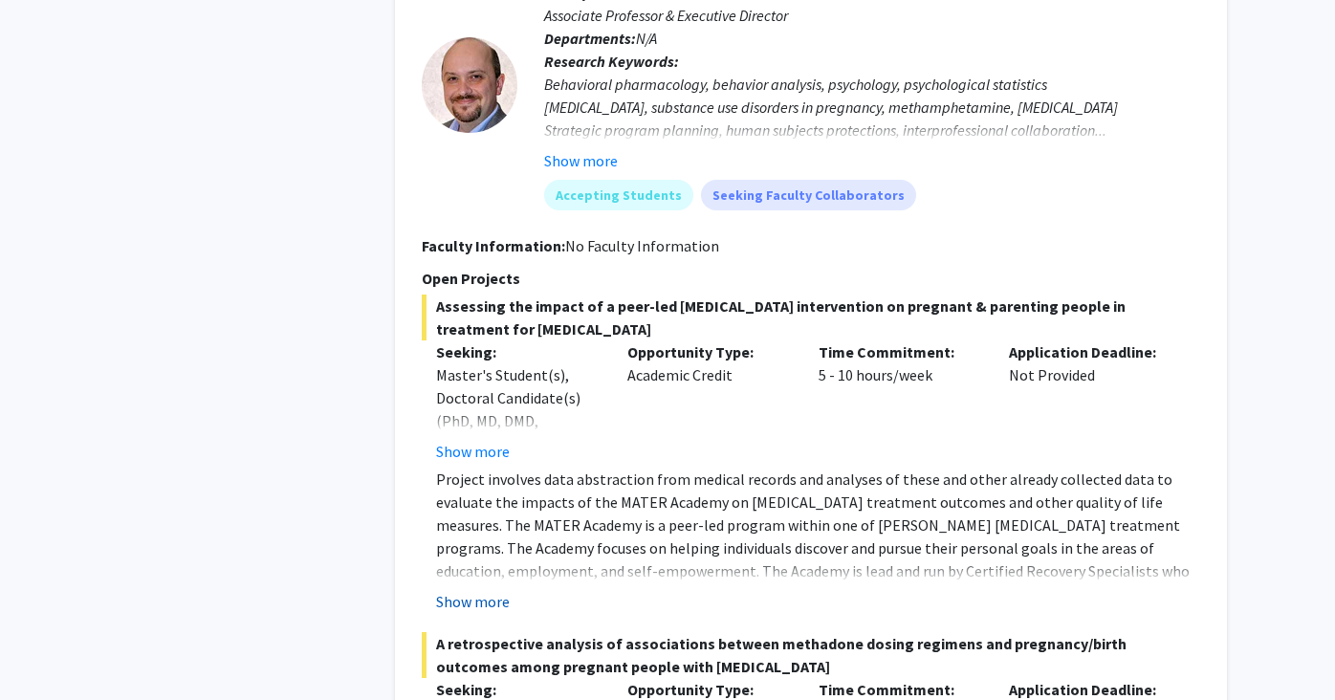
click at [473, 590] on button "Show more" at bounding box center [473, 601] width 74 height 23
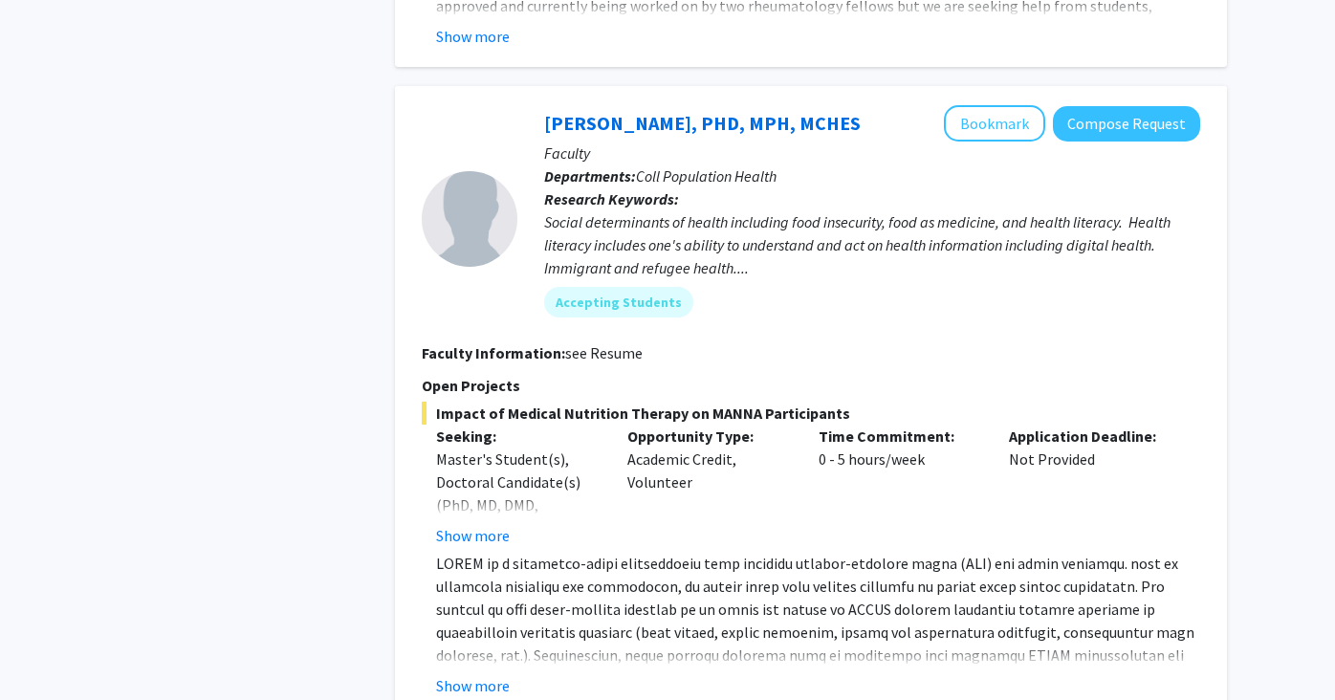
scroll to position [8191, 0]
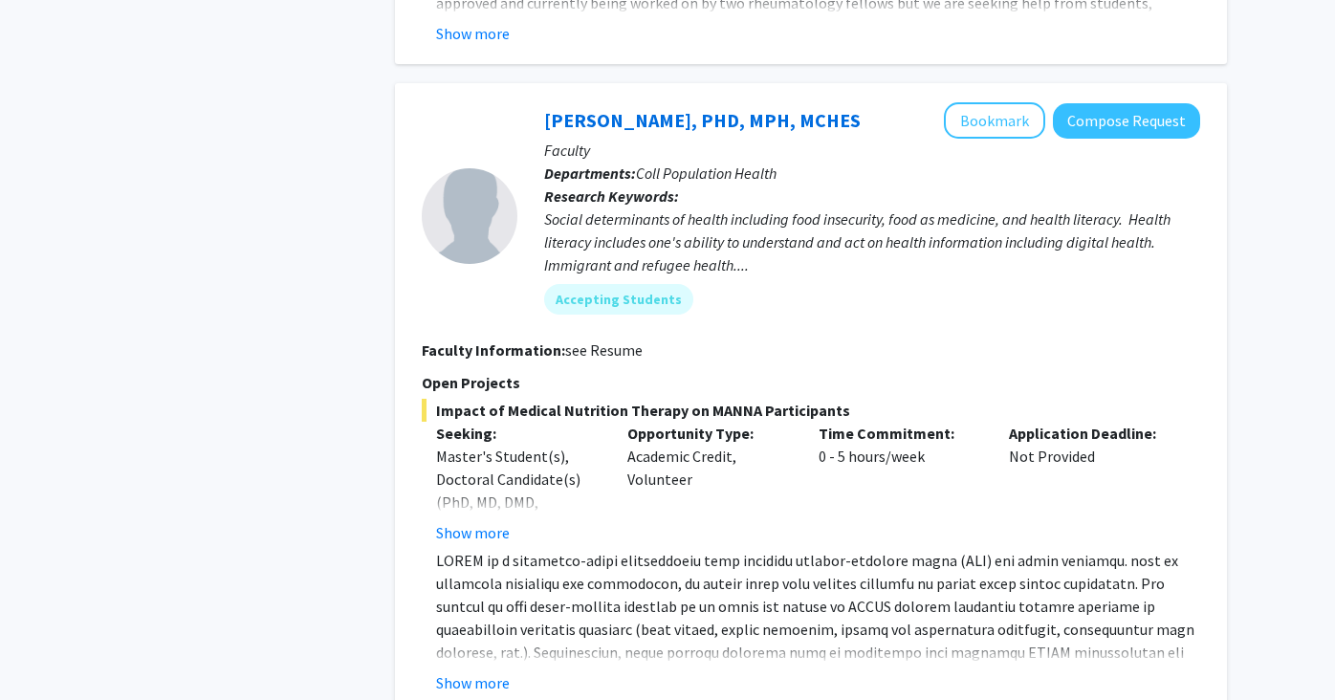
click at [489, 671] on button "Show more" at bounding box center [473, 682] width 74 height 23
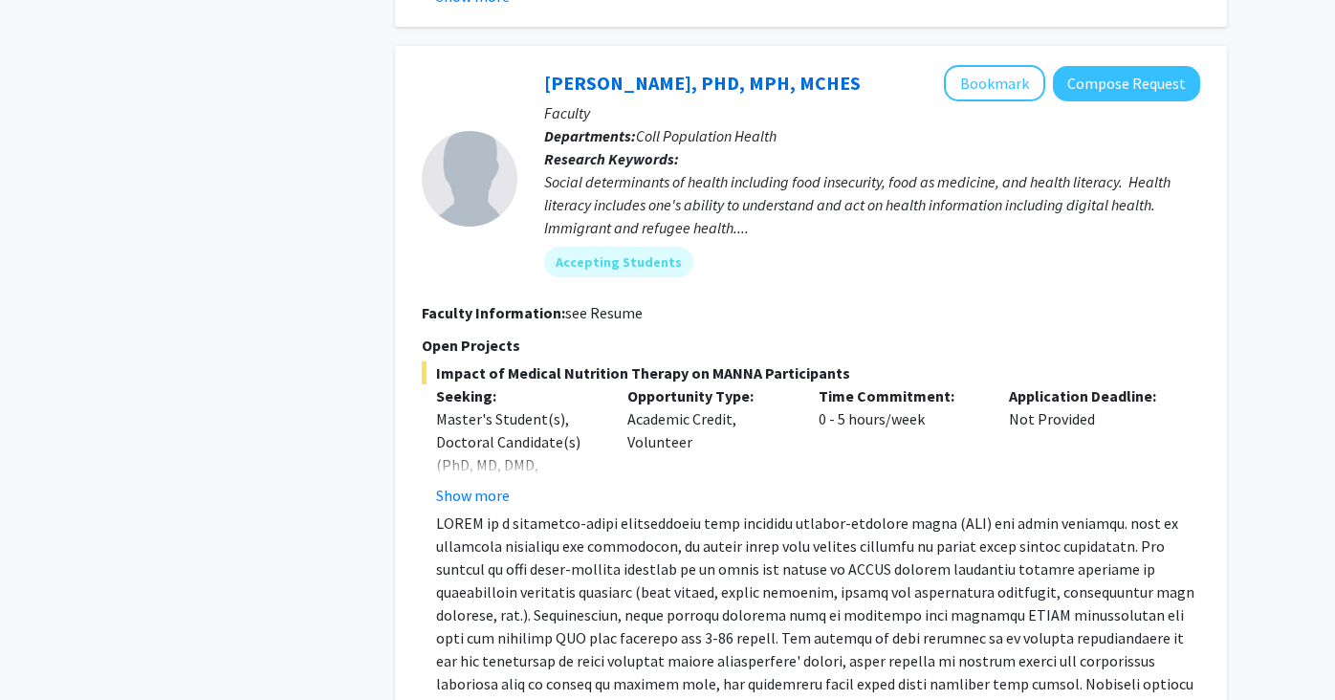
scroll to position [8219, 0]
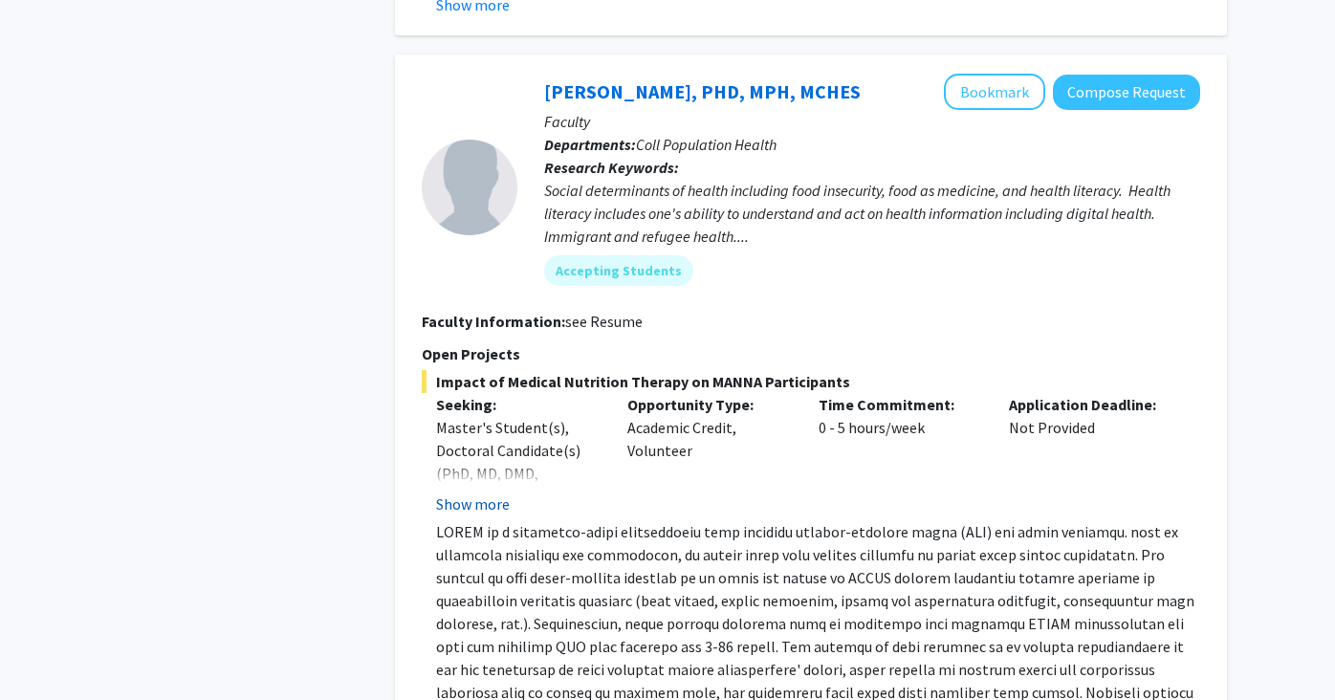
click at [488, 492] on button "Show more" at bounding box center [473, 503] width 74 height 23
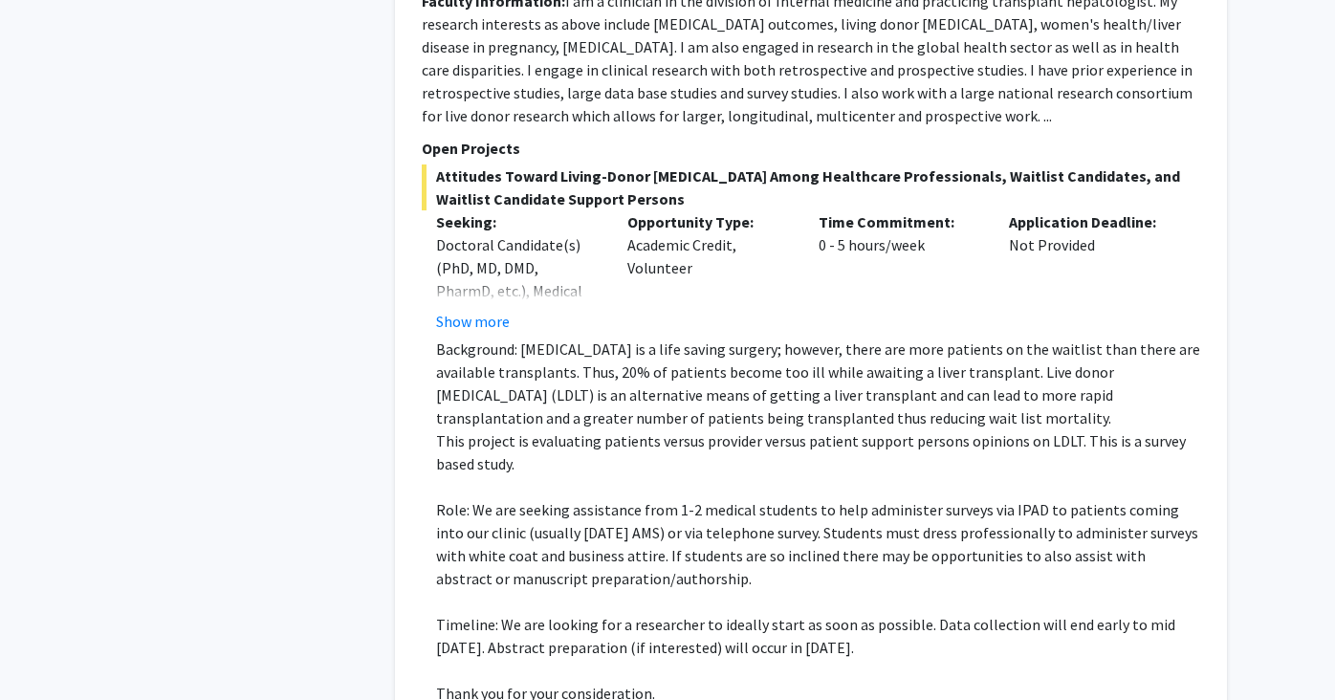
scroll to position [1752, 0]
